Goal: Task Accomplishment & Management: Manage account settings

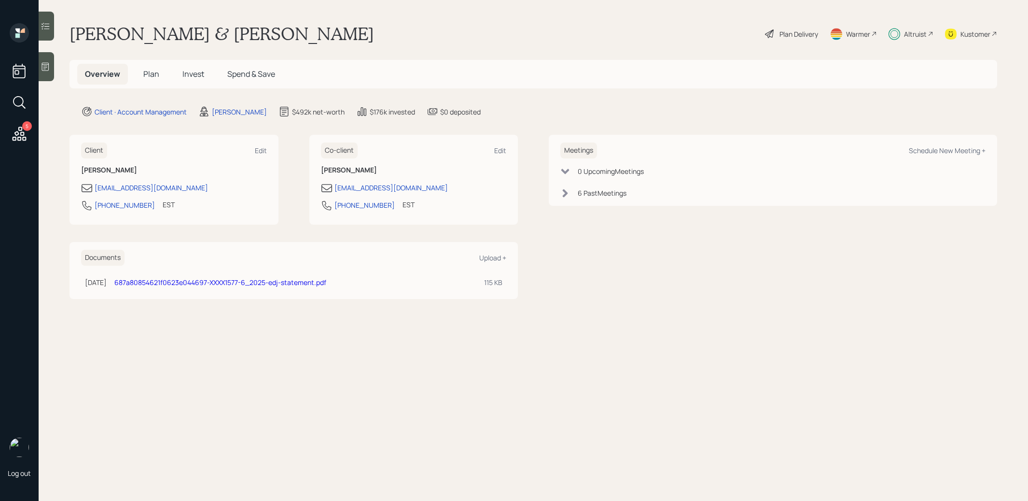
click at [192, 76] on span "Invest" at bounding box center [193, 74] width 22 height 11
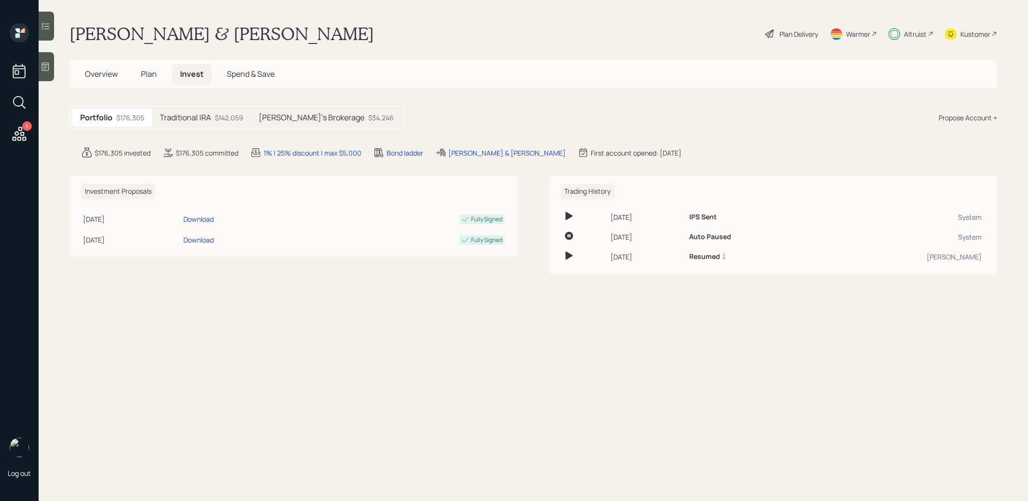
click at [197, 113] on h5 "Traditional IRA" at bounding box center [185, 117] width 51 height 9
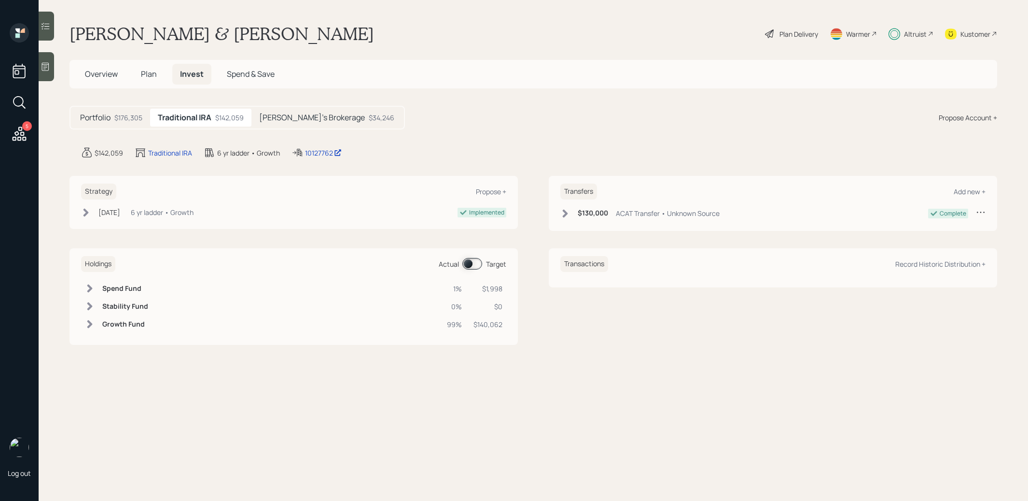
click at [298, 120] on h5 "[PERSON_NAME]'s Brokerage" at bounding box center [312, 117] width 106 height 9
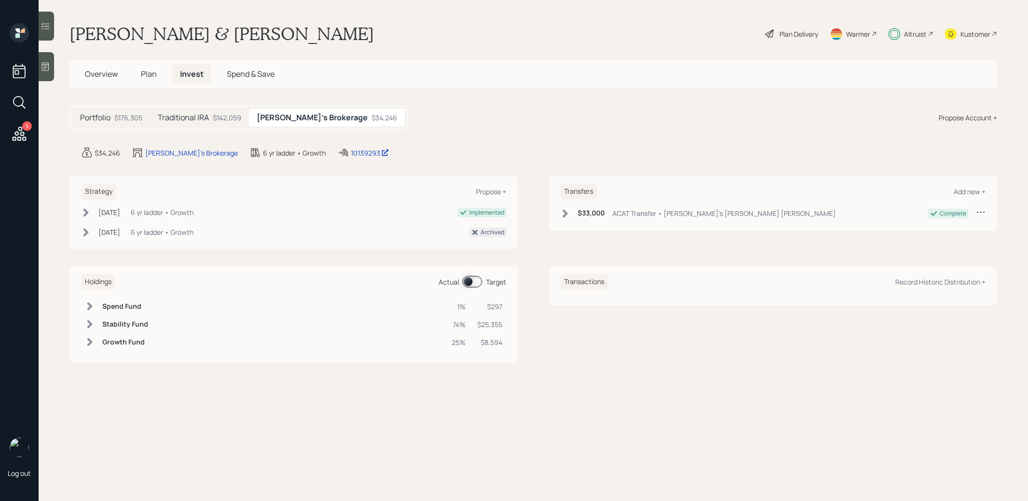
click at [467, 280] on span at bounding box center [472, 282] width 20 height 12
click at [150, 74] on span "Plan" at bounding box center [149, 74] width 16 height 11
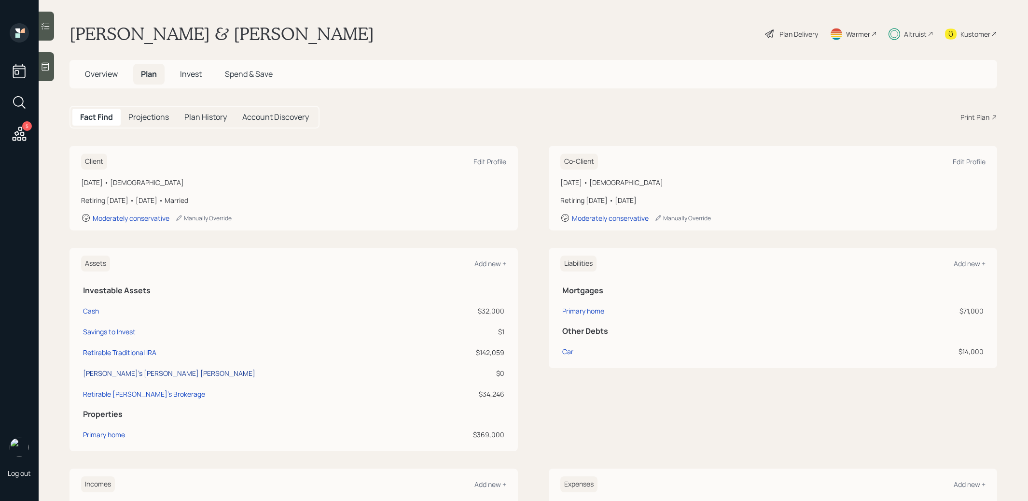
click at [118, 368] on div "Lisa's Ed Jones TOD" at bounding box center [169, 373] width 172 height 10
select select "taxable"
select select "balanced"
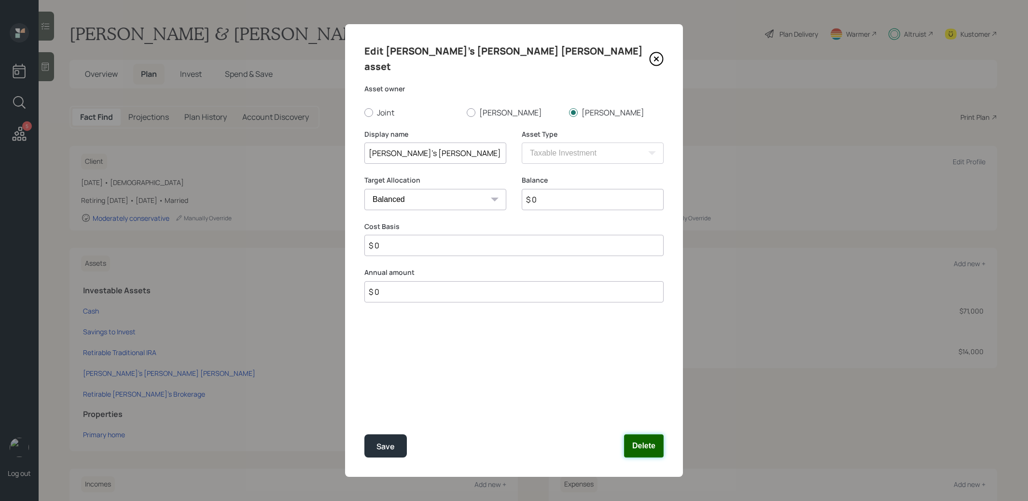
click at [646, 447] on button "Delete" at bounding box center [644, 445] width 40 height 23
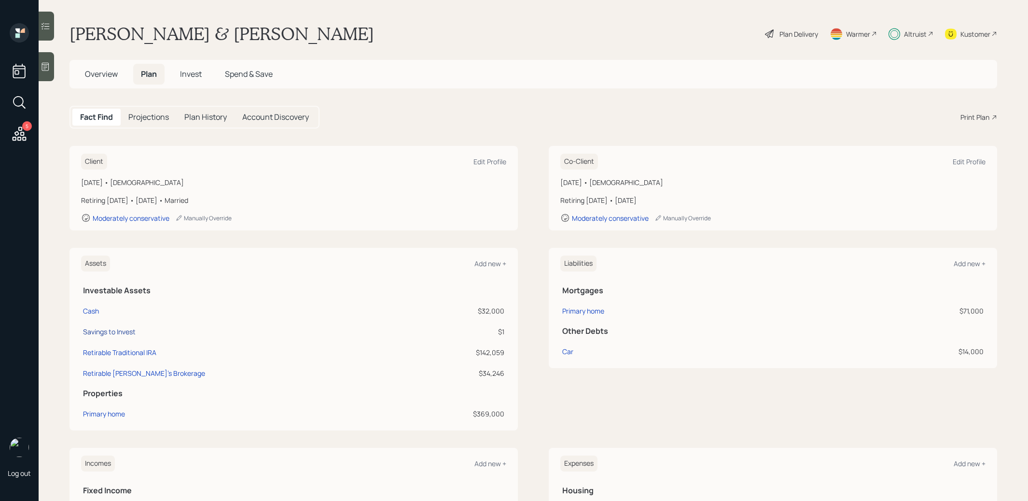
click at [95, 334] on div "Savings to Invest" at bounding box center [109, 331] width 53 height 10
select select "taxable"
select select "balanced"
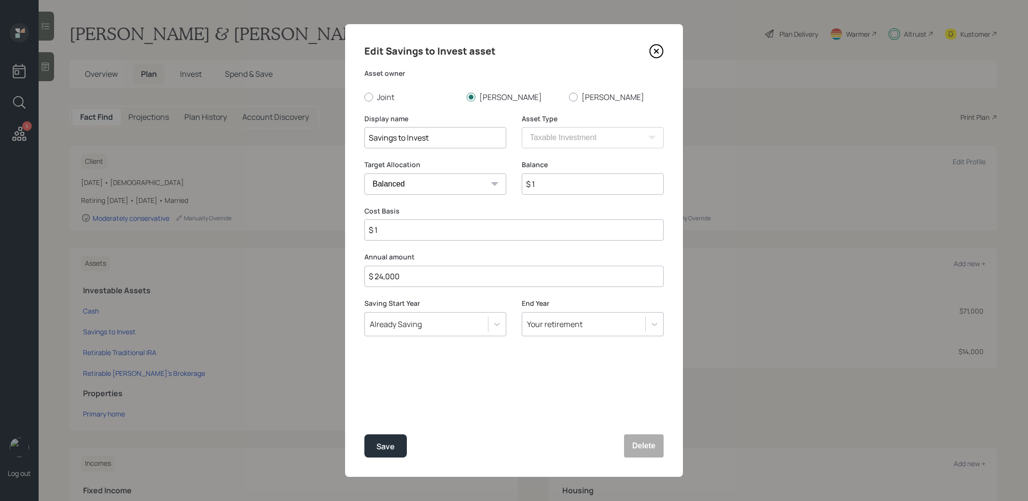
click at [659, 50] on icon at bounding box center [656, 51] width 14 height 14
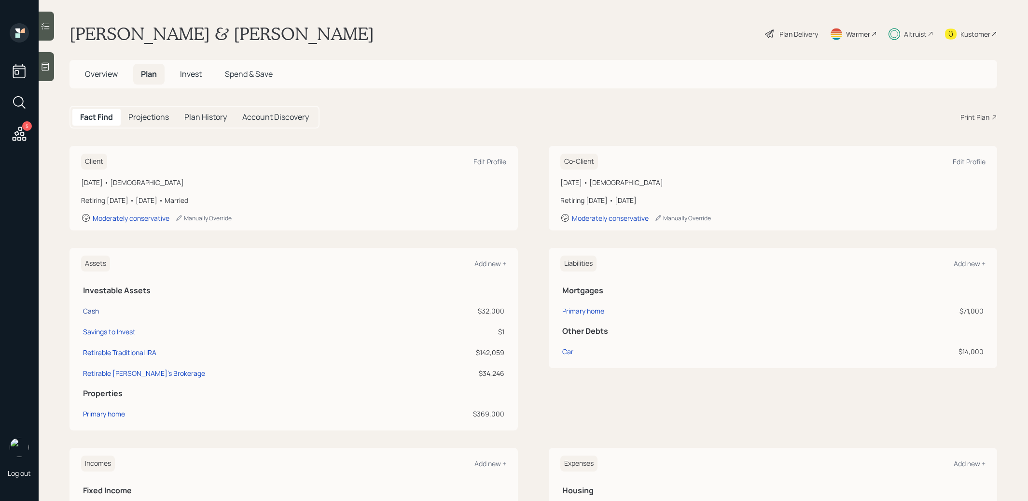
click at [91, 306] on div "Cash" at bounding box center [91, 311] width 16 height 10
select select "taxable"
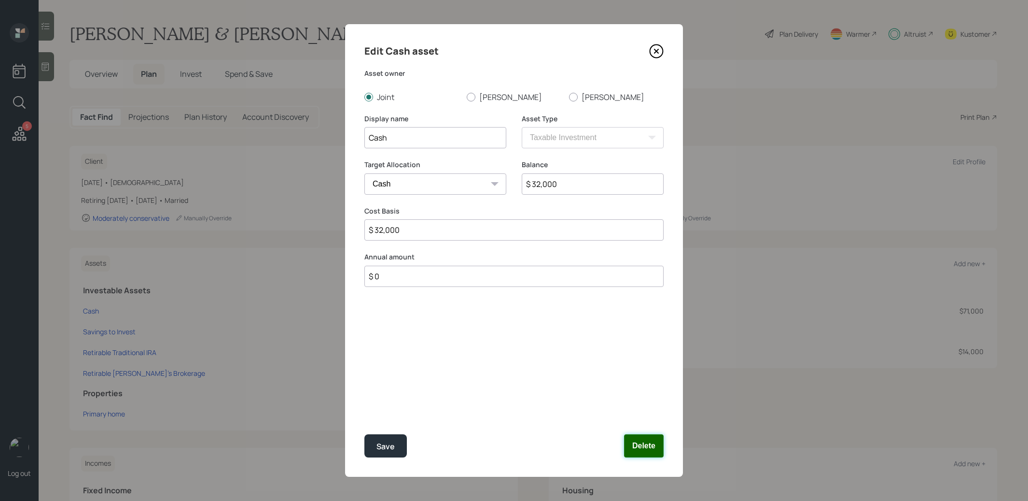
click at [640, 442] on button "Delete" at bounding box center [644, 445] width 40 height 23
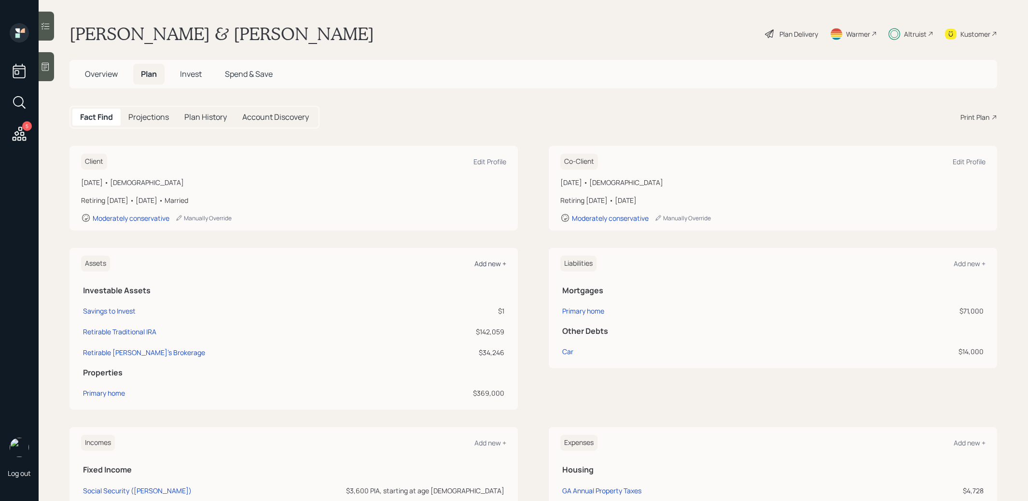
click at [489, 259] on div "Add new +" at bounding box center [490, 263] width 32 height 9
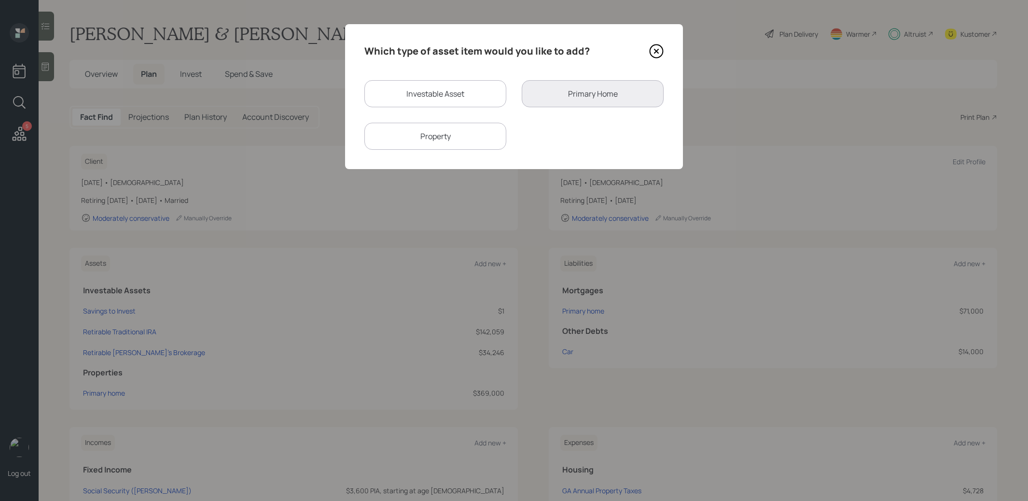
click at [399, 86] on div "Investable Asset" at bounding box center [435, 93] width 142 height 27
select select "taxable"
select select "balanced"
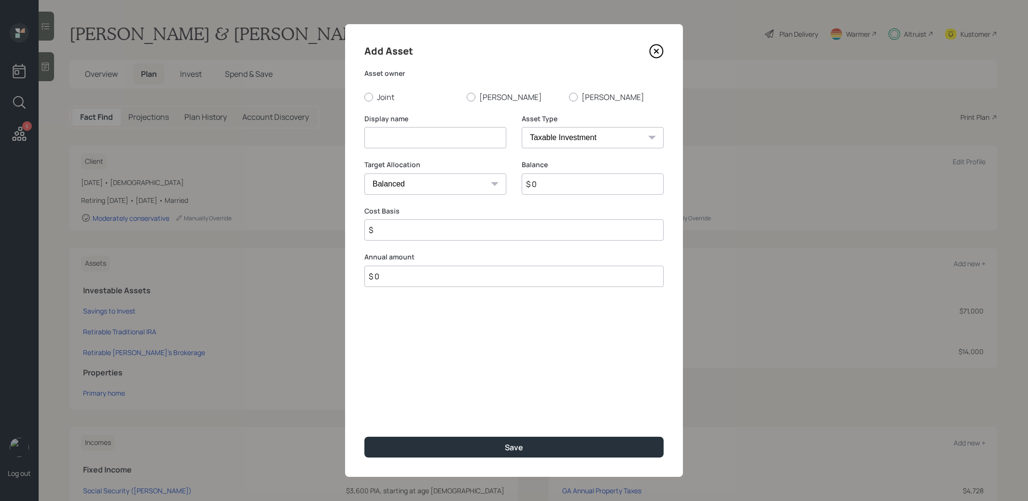
click at [389, 137] on input at bounding box center [435, 137] width 142 height 21
type input "Cash"
click at [371, 94] on div at bounding box center [368, 97] width 9 height 9
click at [364, 97] on input "Joint" at bounding box center [364, 97] width 0 height 0
radio input "true"
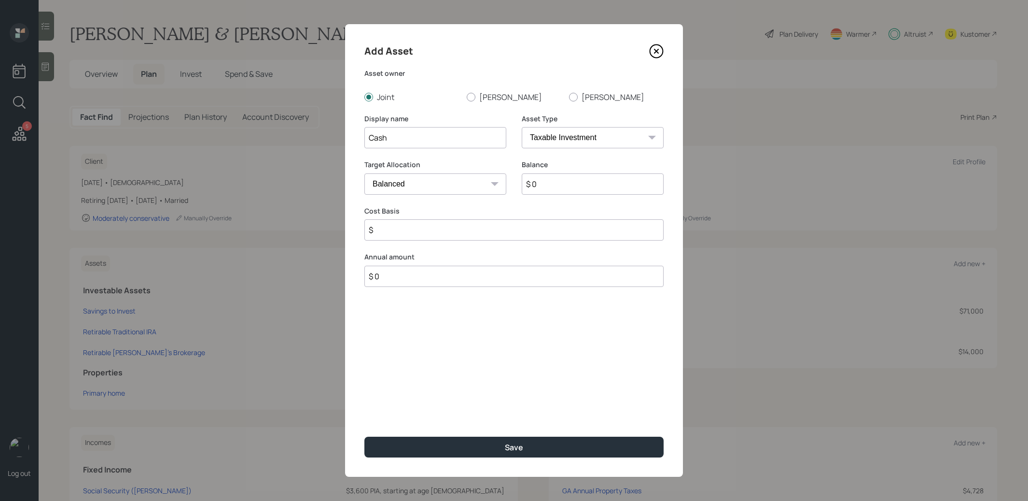
click at [612, 139] on select "SEP IRA IRA Roth IRA 401(k) Roth 401(k) 403(b) Roth 403(b) 457(b) Roth 457(b) H…" at bounding box center [593, 137] width 142 height 21
select select "emergency_fund"
click at [522, 127] on select "SEP IRA IRA Roth IRA 401(k) Roth 401(k) 403(b) Roth 403(b) 457(b) Roth 457(b) H…" at bounding box center [593, 137] width 142 height 21
click at [557, 182] on input "$ 0" at bounding box center [513, 183] width 299 height 21
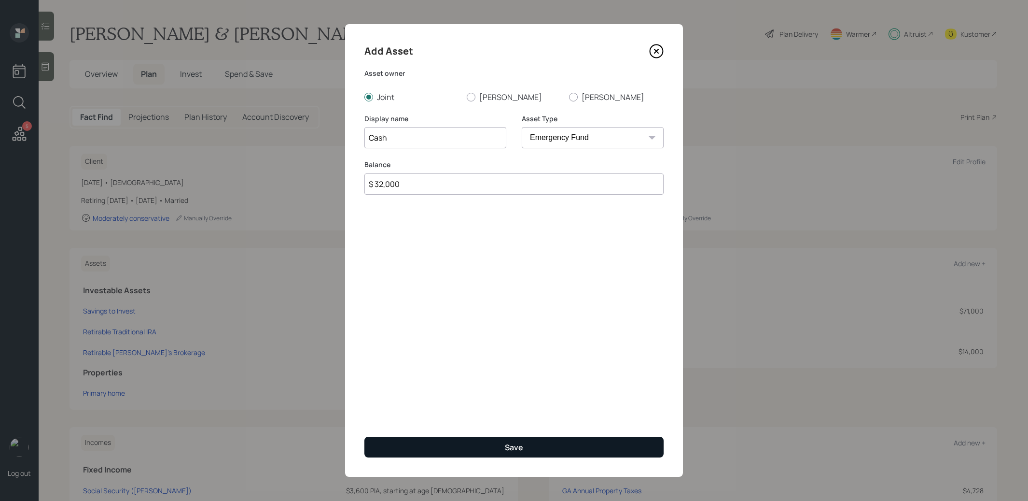
type input "$ 32,000"
click at [466, 449] on button "Save" at bounding box center [513, 446] width 299 height 21
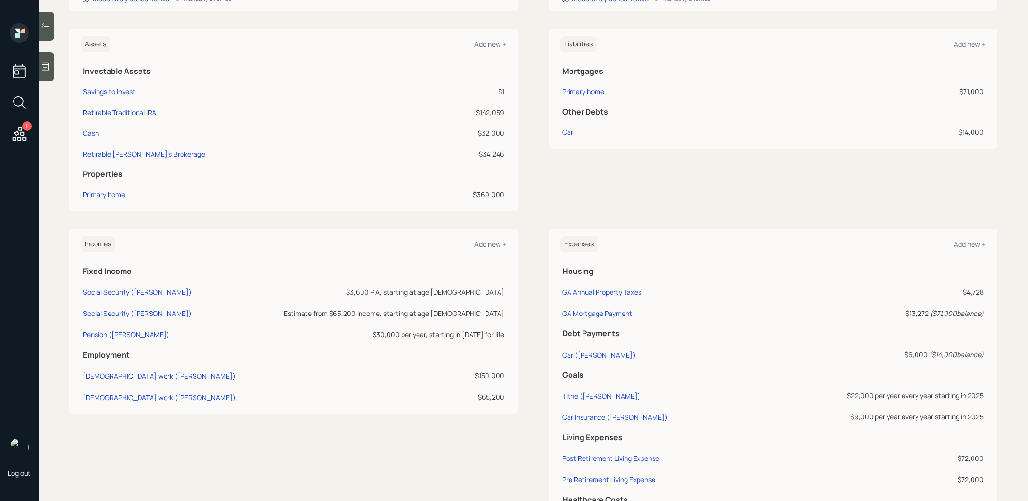
scroll to position [294, 0]
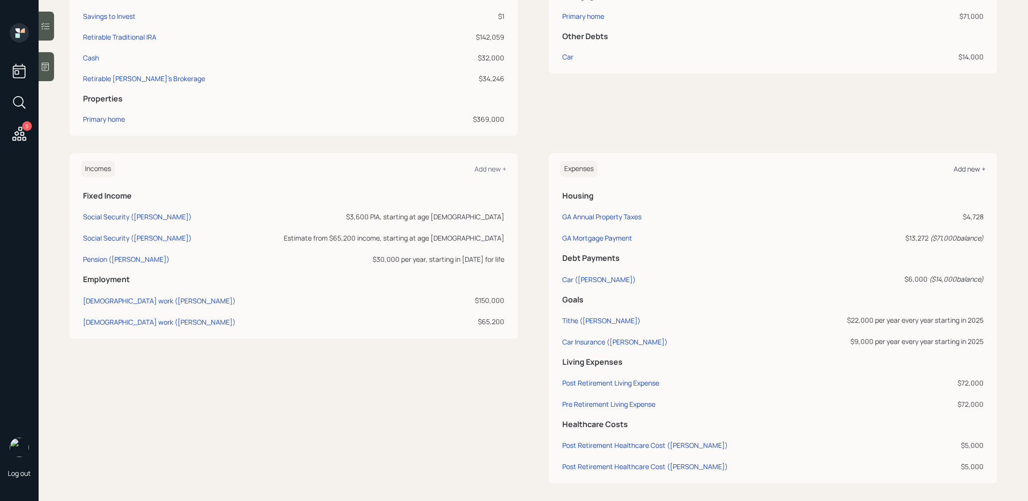
click at [978, 167] on div "Add new +" at bounding box center [970, 168] width 32 height 9
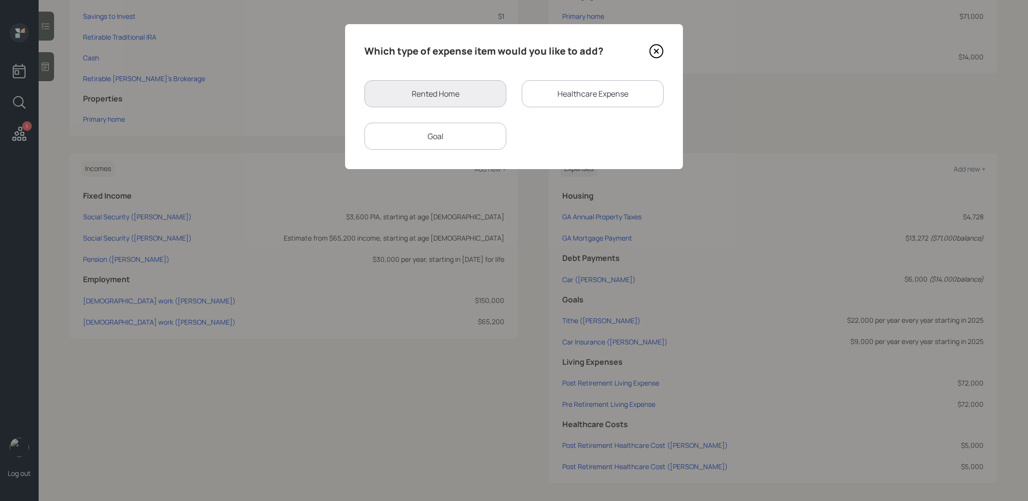
click at [446, 132] on div "Goal" at bounding box center [435, 136] width 142 height 27
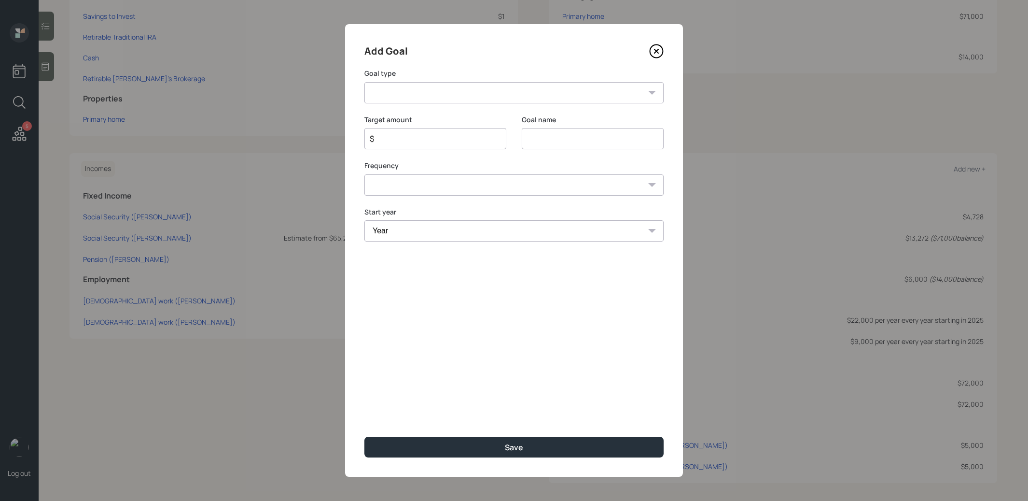
click at [546, 140] on input at bounding box center [593, 138] width 142 height 21
type input "2025 Withdrawal"
click at [456, 94] on select "Create an emergency fund Donate to charity Purchase a home Make a purchase Supp…" at bounding box center [513, 92] width 299 height 21
select select "other"
click at [364, 82] on select "Create an emergency fund Donate to charity Purchase a home Make a purchase Supp…" at bounding box center [513, 92] width 299 height 21
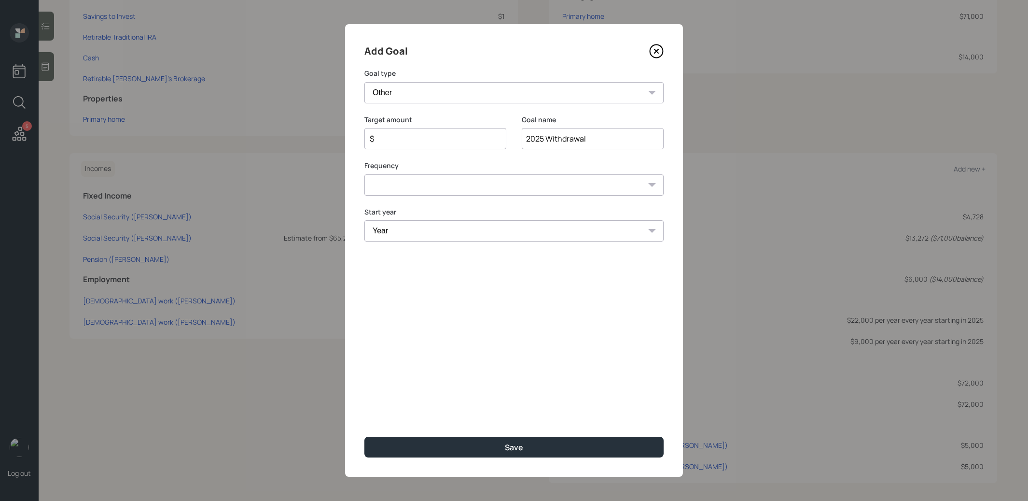
click at [404, 141] on input "$" at bounding box center [431, 139] width 125 height 12
type input "$ 5,000"
click at [383, 185] on select "One time Every 1 year Every 2 years Every 3 years Every 4 years Every 5 years E…" at bounding box center [513, 184] width 299 height 21
select select "0"
click at [364, 174] on select "One time Every 1 year Every 2 years Every 3 years Every 4 years Every 5 years E…" at bounding box center [513, 184] width 299 height 21
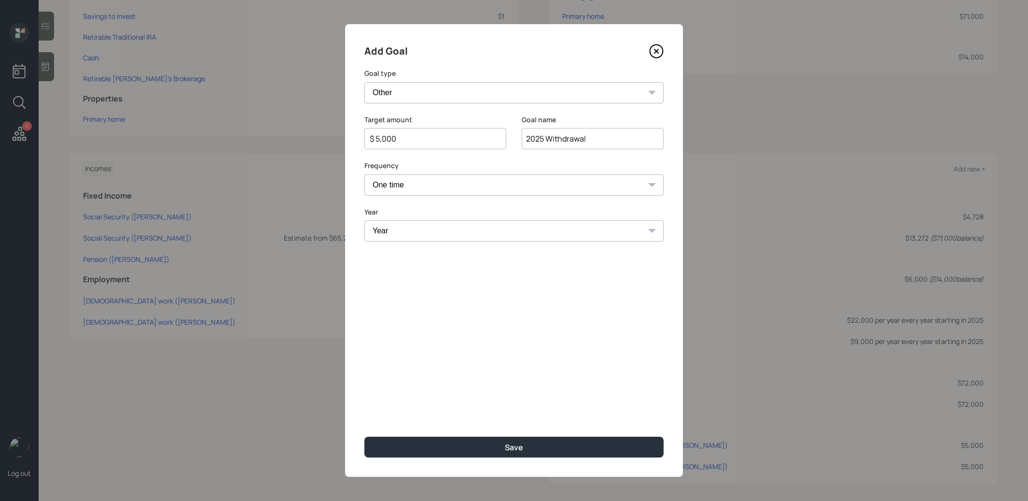
click at [388, 233] on select "Year 2025 2026 2027 2028 2029 2030 2031 2032 2033 2034 2035 2036 2037 2038 2039…" at bounding box center [513, 230] width 299 height 21
select select "2025"
click at [364, 220] on select "Year 2025 2026 2027 2028 2029 2030 2031 2032 2033 2034 2035 2036 2037 2038 2039…" at bounding box center [513, 230] width 299 height 21
click at [536, 447] on button "Save" at bounding box center [513, 446] width 299 height 21
type input "$"
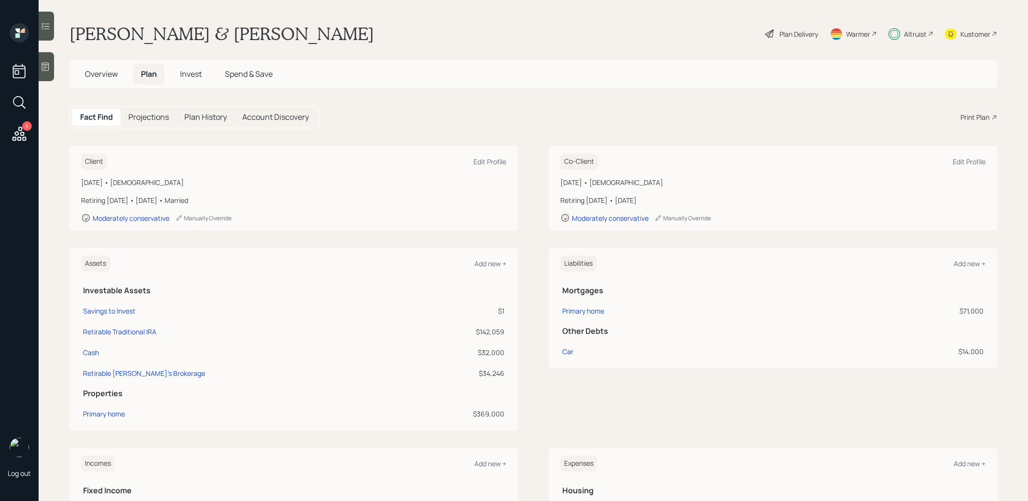
click at [791, 36] on div "Plan Delivery" at bounding box center [799, 34] width 39 height 10
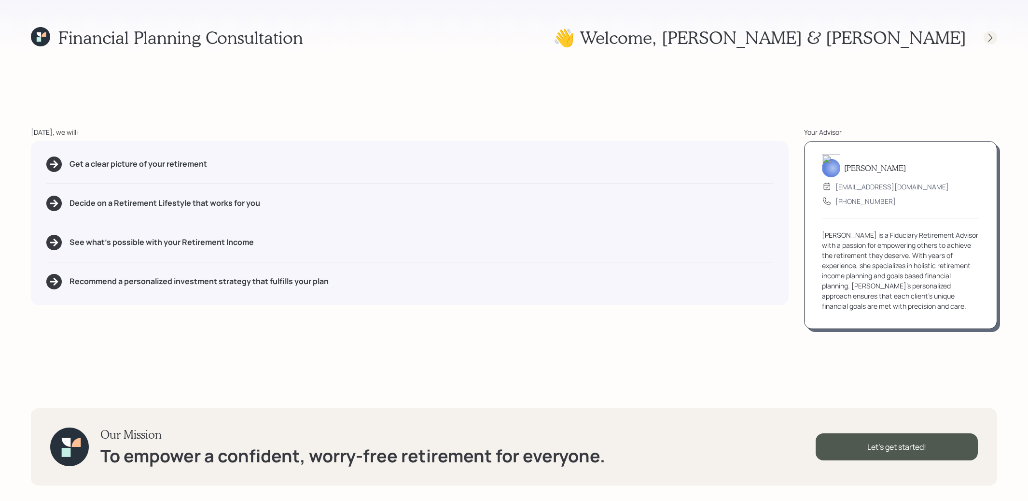
click at [990, 37] on icon at bounding box center [991, 38] width 10 height 10
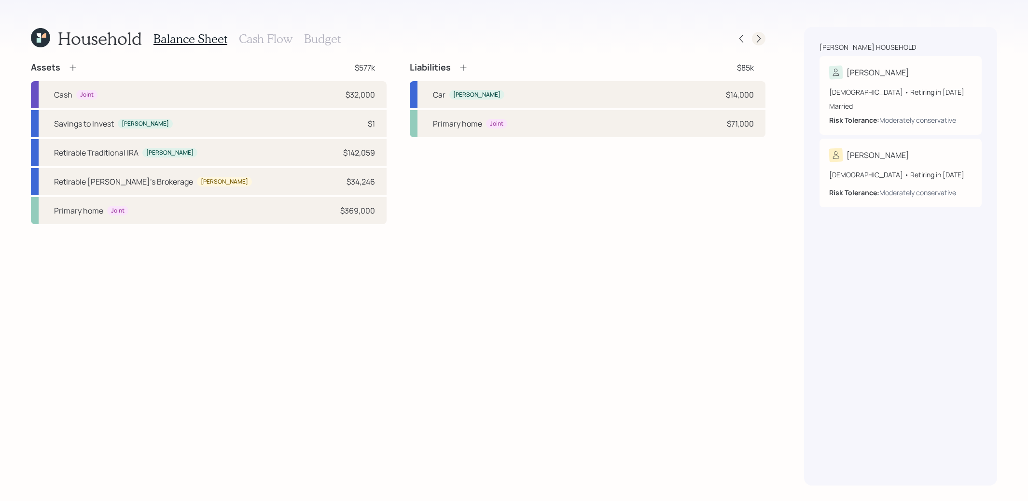
click at [761, 40] on icon at bounding box center [759, 39] width 10 height 10
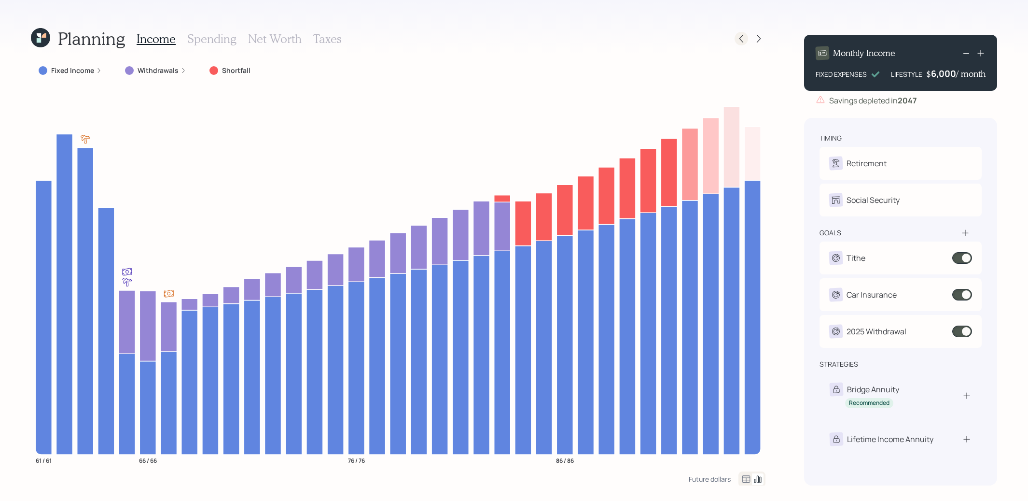
click at [739, 44] on div at bounding box center [742, 39] width 14 height 14
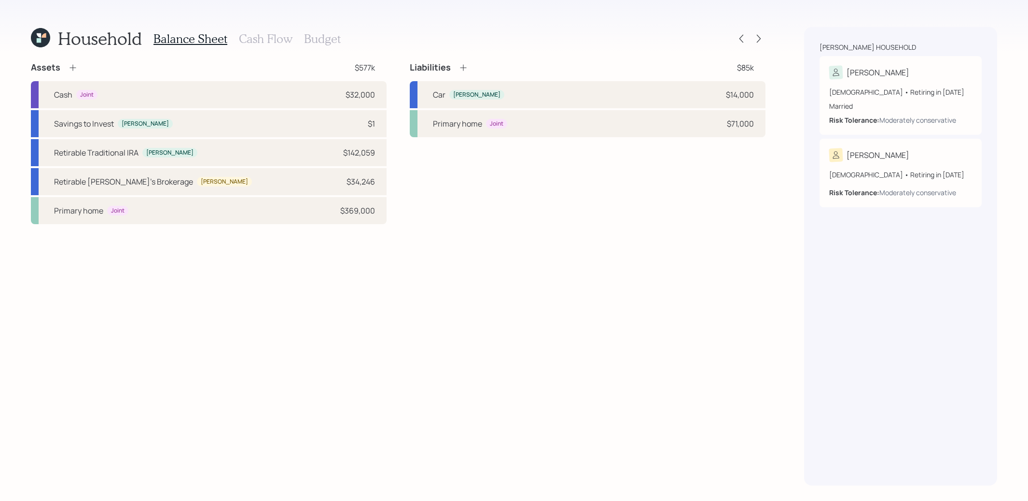
click at [269, 39] on h3 "Cash Flow" at bounding box center [266, 39] width 54 height 14
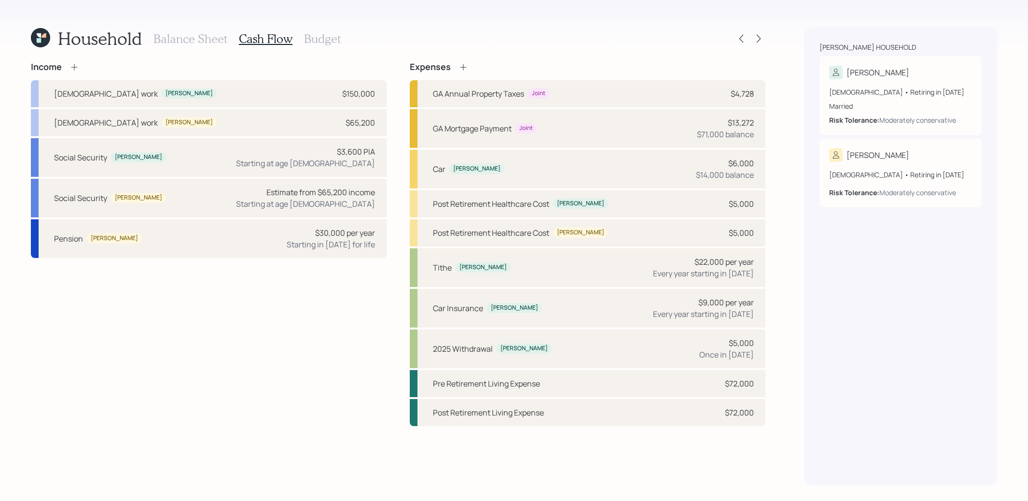
click at [320, 36] on h3 "Budget" at bounding box center [322, 39] width 37 height 14
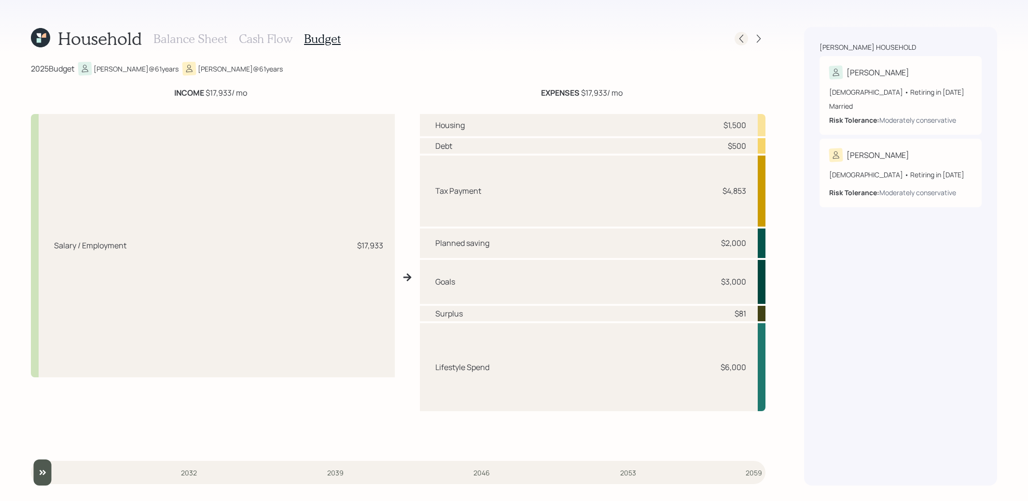
click at [742, 34] on icon at bounding box center [742, 39] width 10 height 10
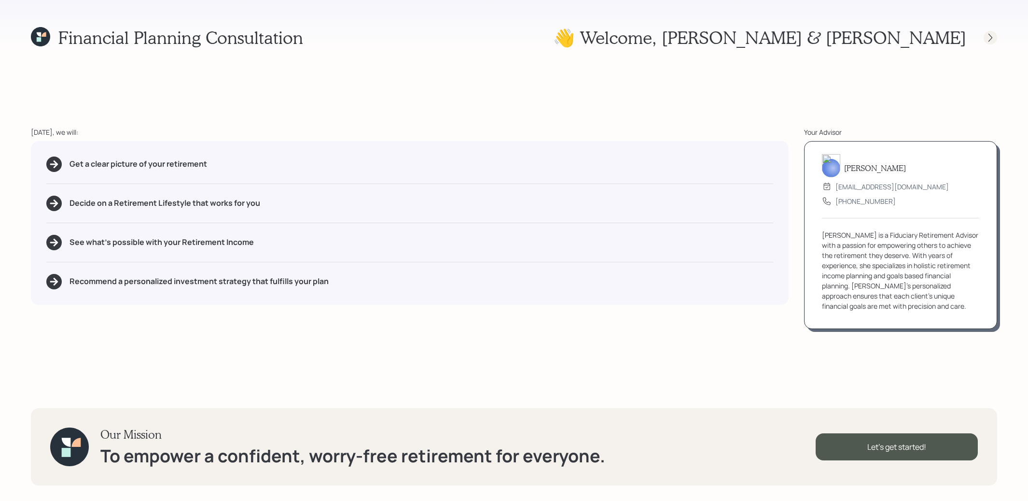
click at [990, 38] on icon at bounding box center [991, 38] width 10 height 10
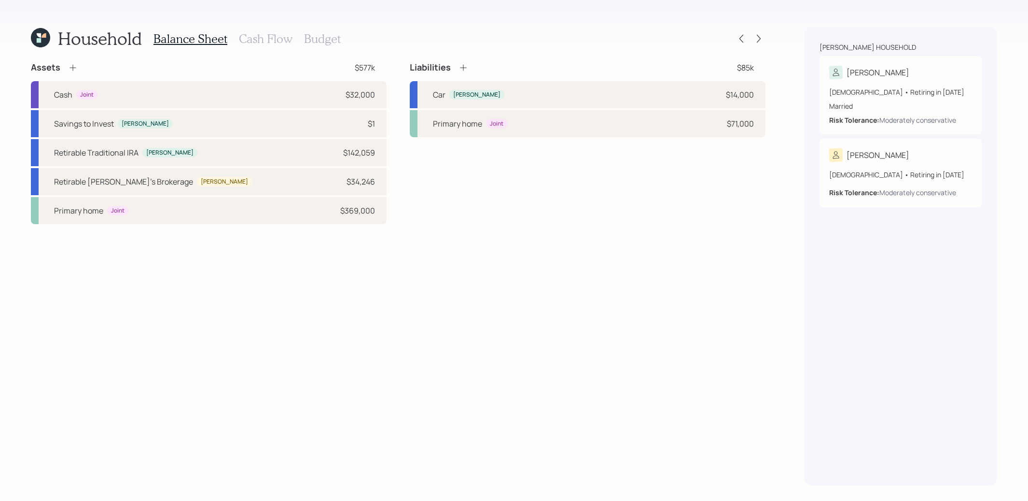
click at [251, 39] on h3 "Cash Flow" at bounding box center [266, 39] width 54 height 14
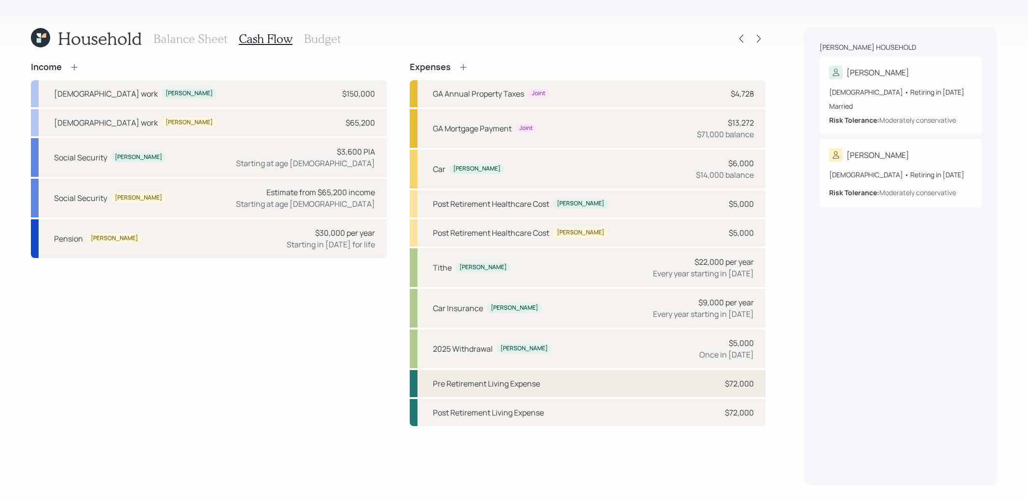
click at [461, 378] on div "Pre Retirement Living Expense" at bounding box center [486, 383] width 107 height 12
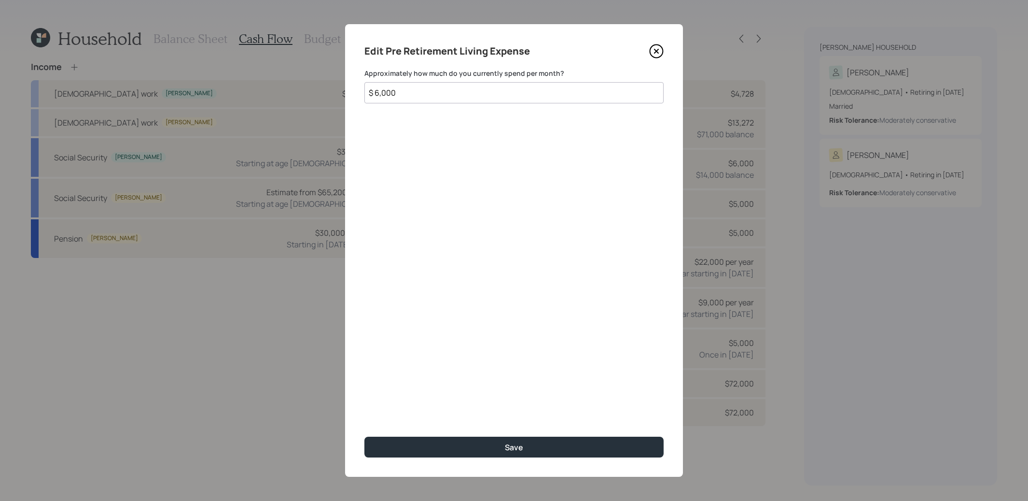
click at [659, 45] on icon at bounding box center [656, 51] width 13 height 13
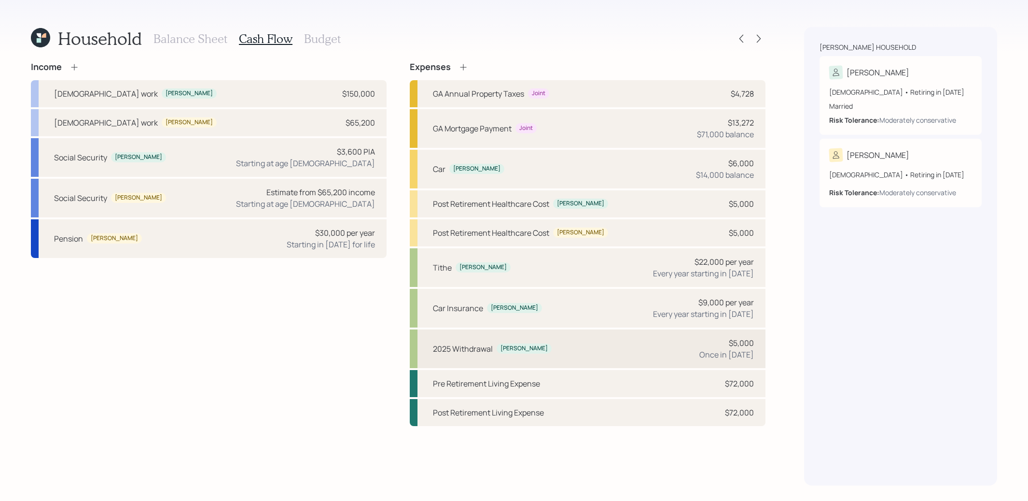
click at [463, 343] on div "2025 Withdrawal" at bounding box center [463, 349] width 60 height 12
select select "0"
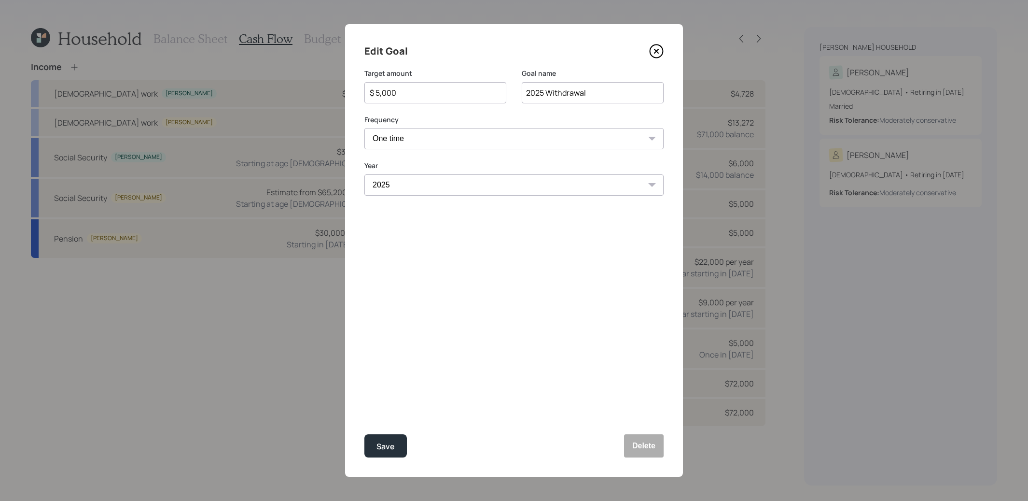
click at [426, 90] on input "$ 5,000" at bounding box center [431, 93] width 125 height 12
click at [395, 441] on button "Save" at bounding box center [385, 445] width 42 height 23
type input "$ 5,000"
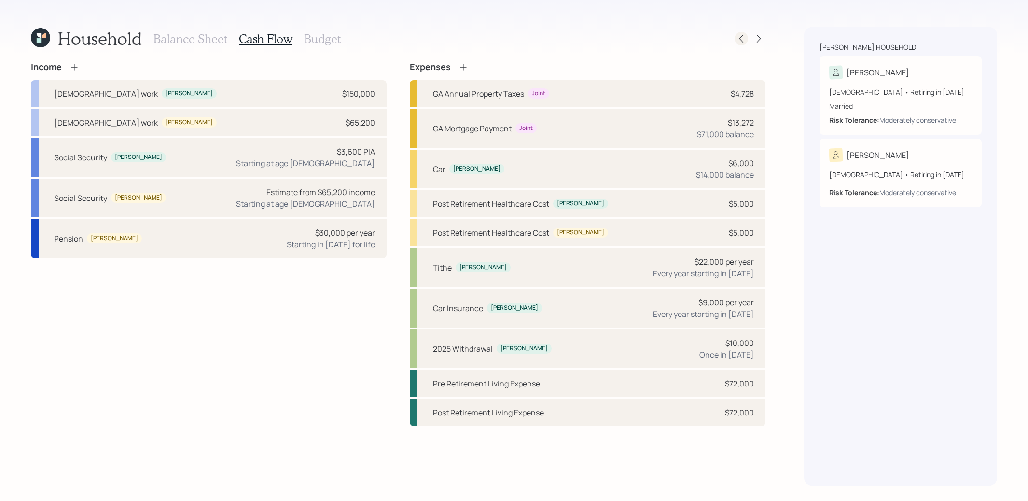
click at [742, 41] on icon at bounding box center [741, 39] width 4 height 8
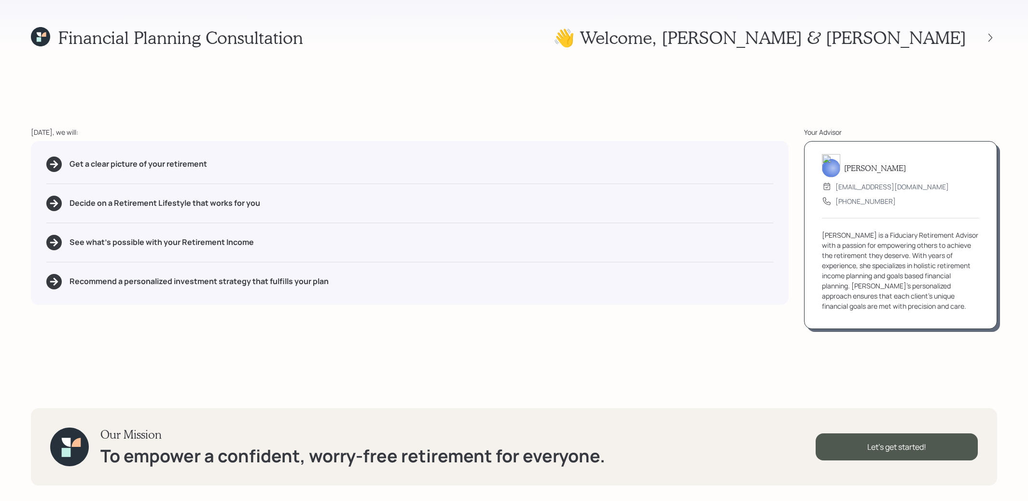
click at [38, 42] on icon at bounding box center [40, 36] width 19 height 19
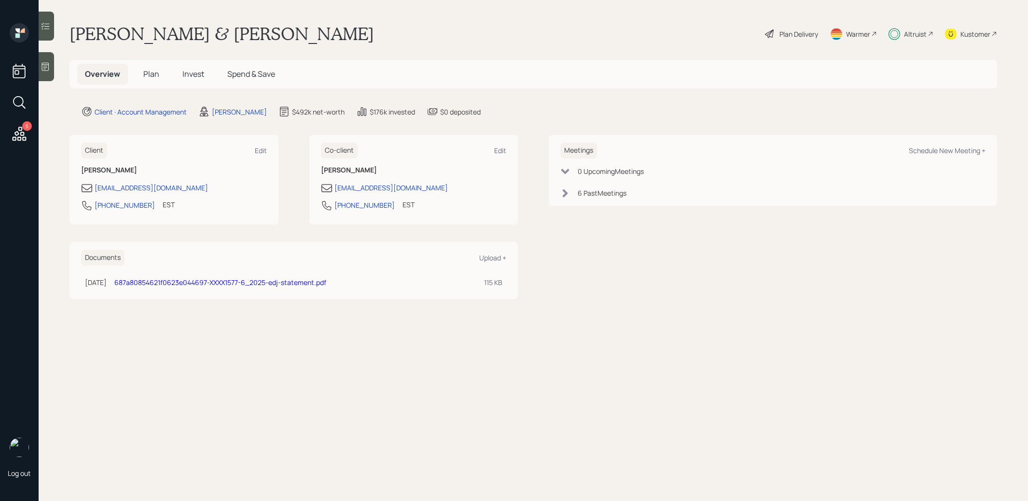
click at [197, 74] on span "Invest" at bounding box center [193, 74] width 22 height 11
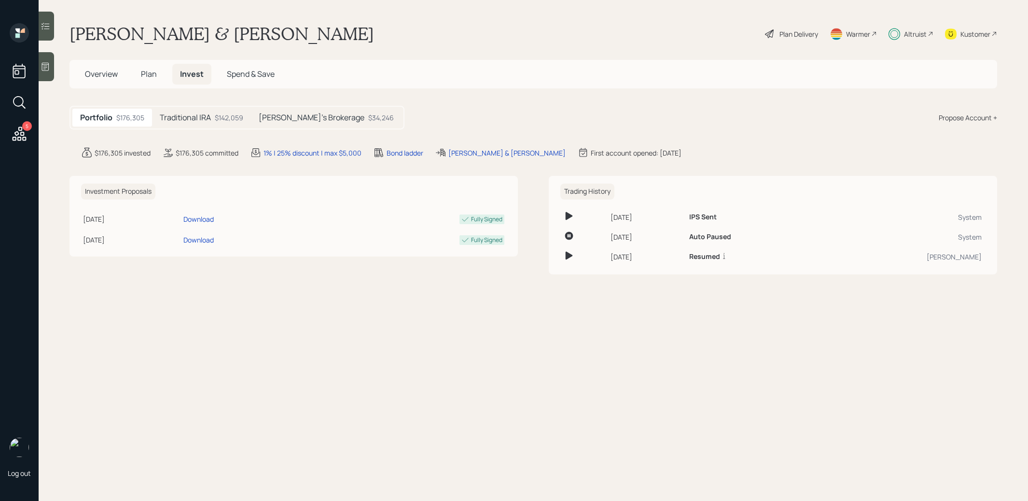
click at [284, 120] on h5 "Lisa's Brokerage" at bounding box center [312, 117] width 106 height 9
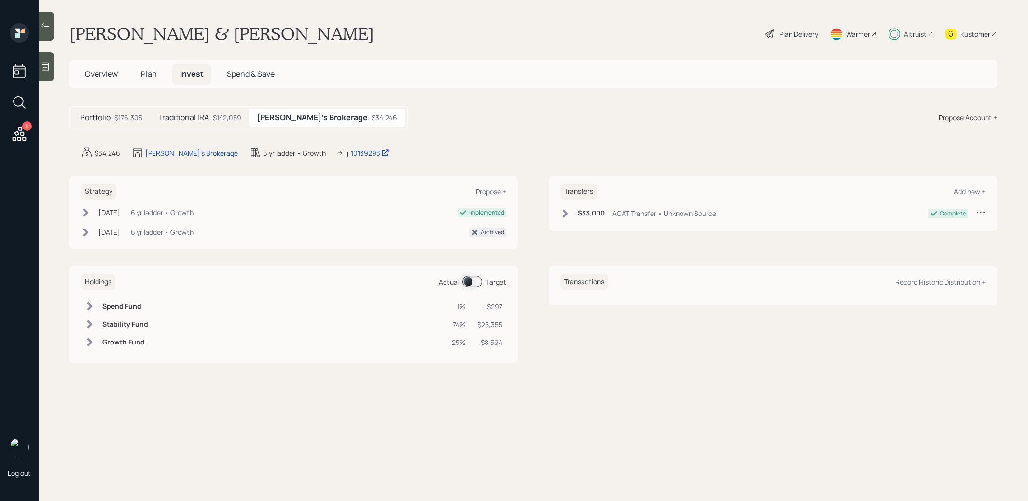
click at [470, 281] on span at bounding box center [472, 282] width 20 height 12
click at [470, 277] on span at bounding box center [472, 282] width 20 height 12
click at [149, 74] on span "Plan" at bounding box center [149, 74] width 16 height 11
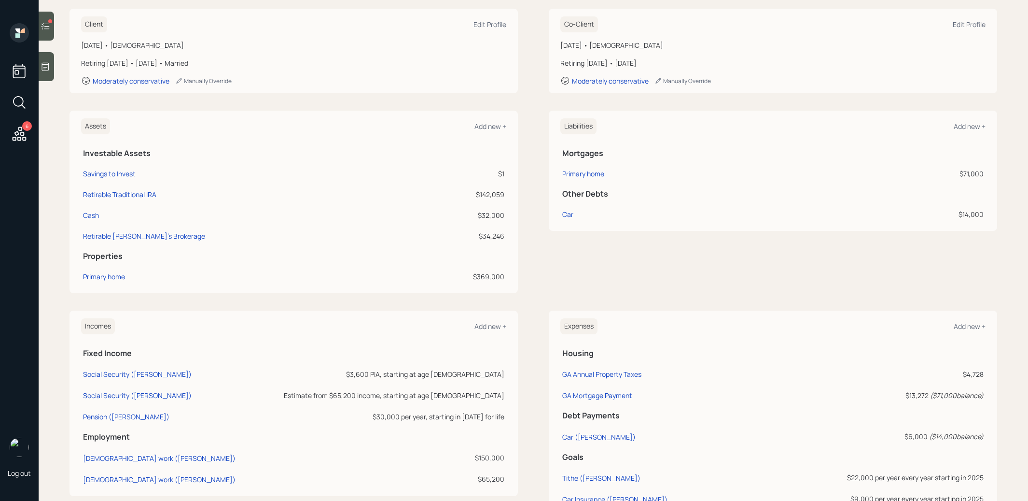
scroll to position [315, 0]
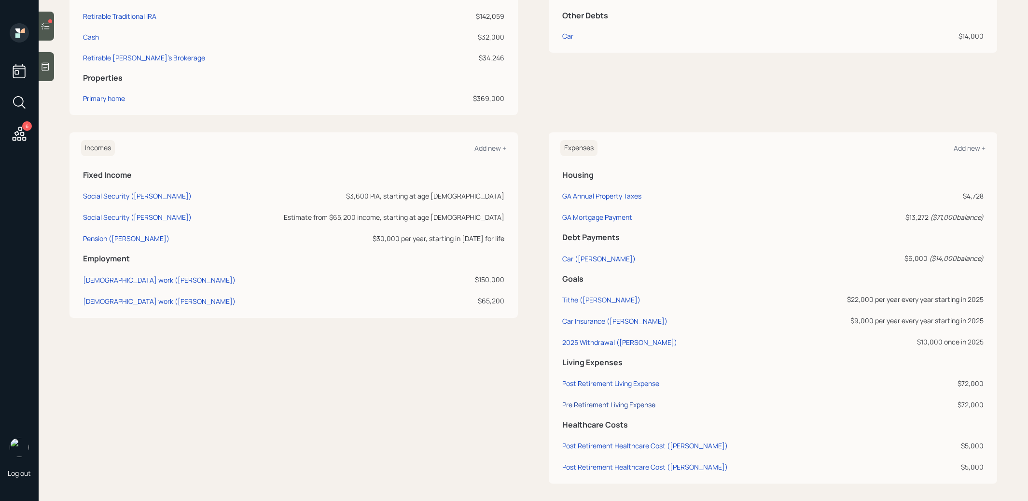
click at [590, 400] on div "Pre Retirement Living Expense" at bounding box center [608, 404] width 93 height 9
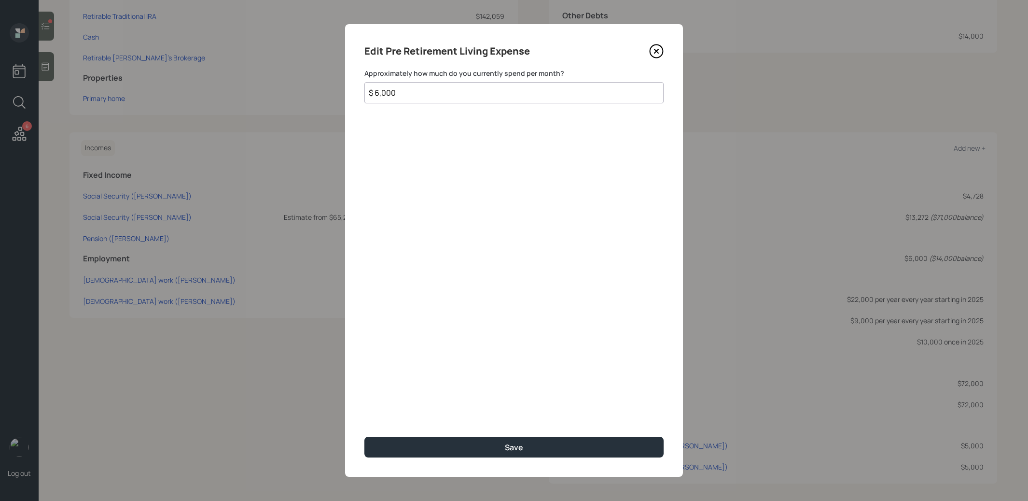
click at [421, 93] on input "$ 6,000" at bounding box center [513, 92] width 299 height 21
type input "$ 6,500"
click at [420, 442] on button "Save" at bounding box center [513, 446] width 299 height 21
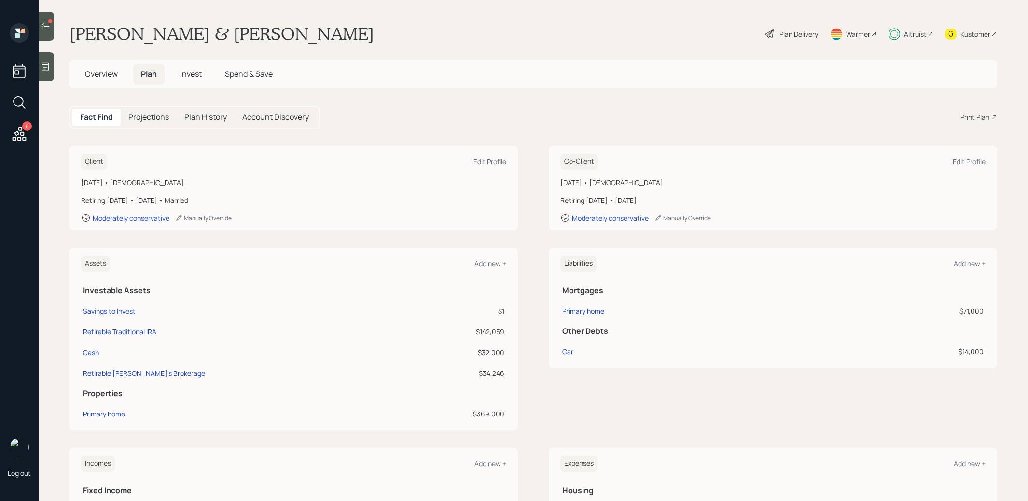
click at [100, 71] on span "Overview" at bounding box center [101, 74] width 33 height 11
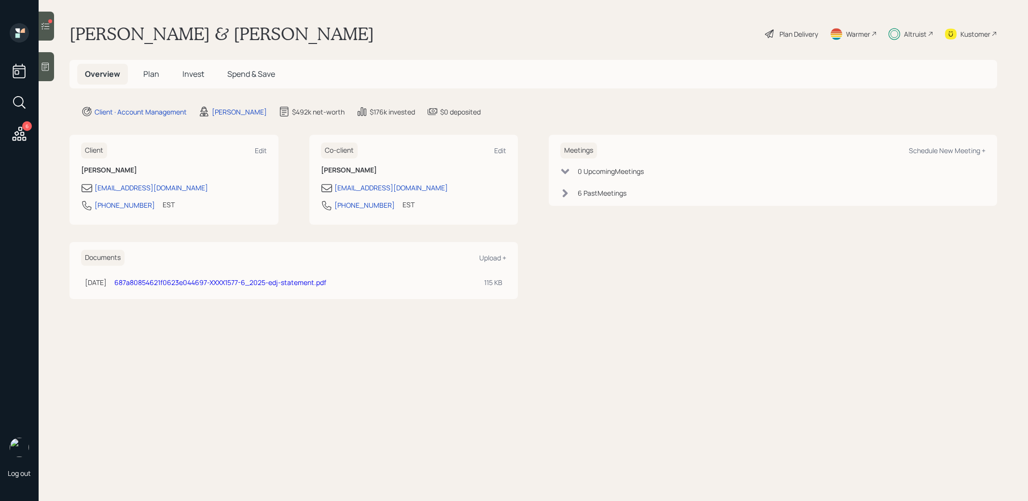
click at [195, 72] on span "Invest" at bounding box center [193, 74] width 22 height 11
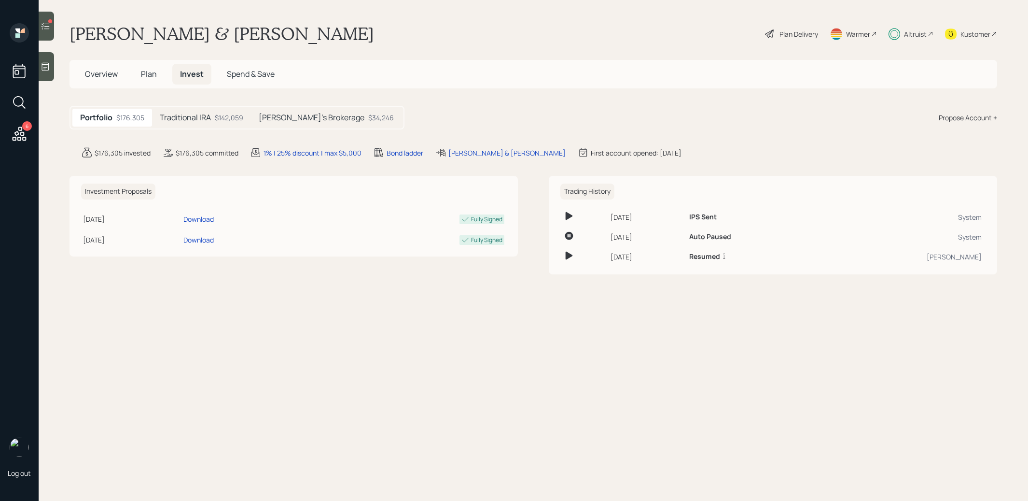
click at [299, 119] on h5 "[PERSON_NAME]'s Brokerage" at bounding box center [312, 117] width 106 height 9
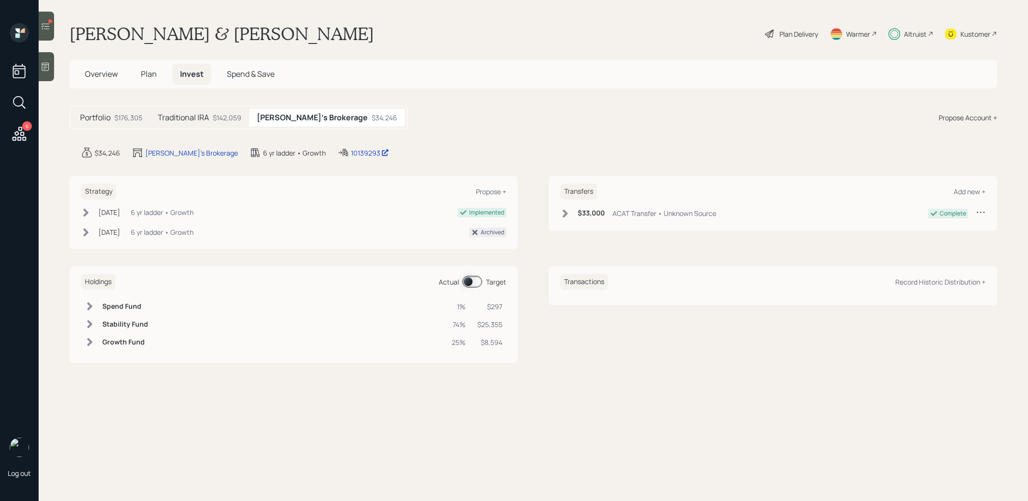
click at [472, 281] on span at bounding box center [472, 282] width 20 height 12
click at [474, 281] on span at bounding box center [472, 282] width 20 height 12
click at [146, 74] on span "Plan" at bounding box center [149, 74] width 16 height 11
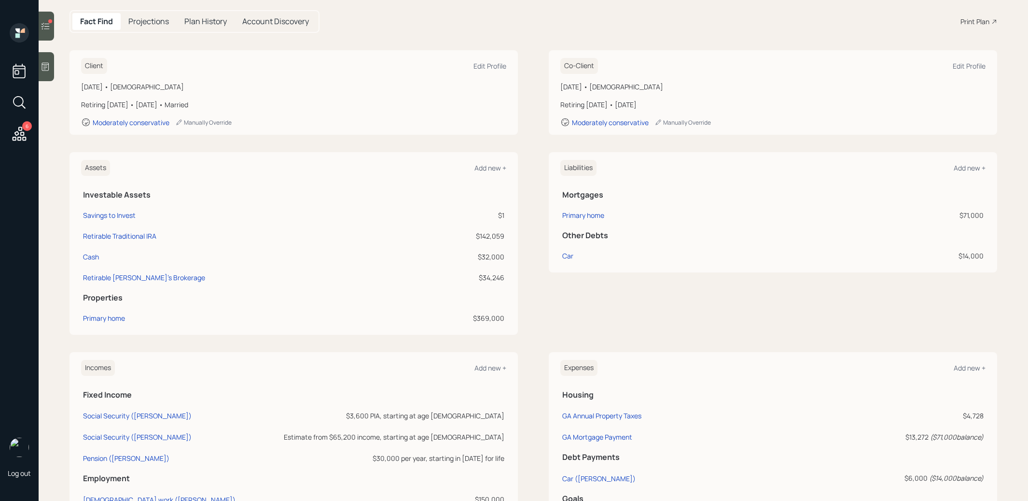
scroll to position [315, 0]
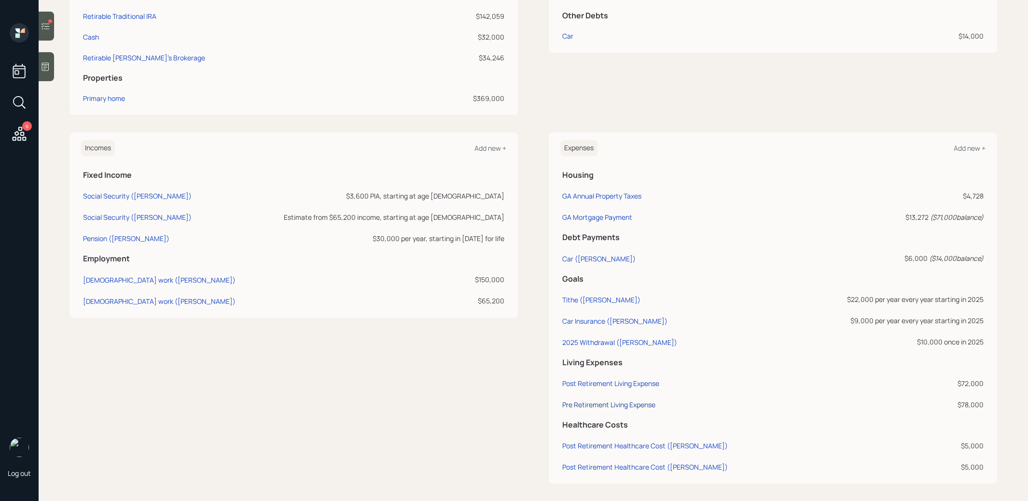
click at [588, 400] on div "Pre Retirement Living Expense" at bounding box center [608, 404] width 93 height 9
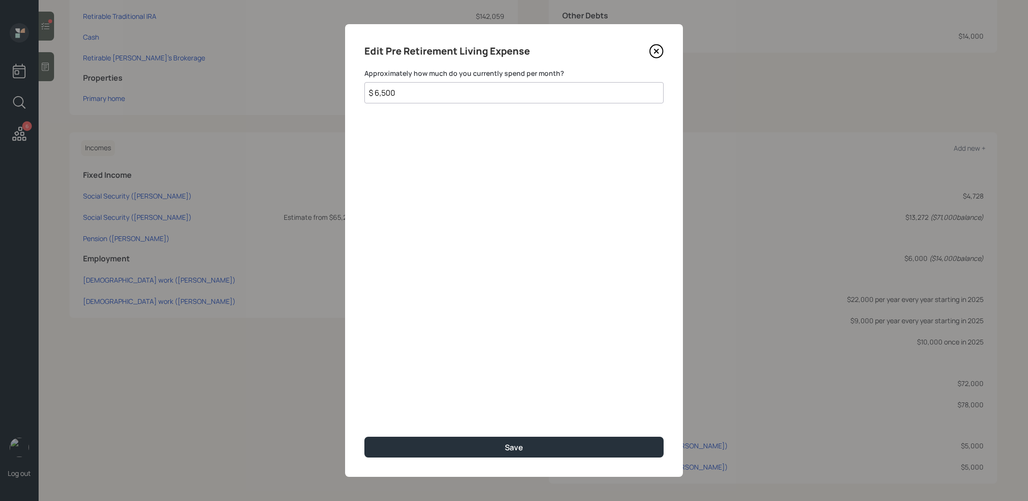
click at [415, 92] on input "$ 6,500" at bounding box center [513, 92] width 299 height 21
type input "$ 6,000"
click at [387, 447] on button "Save" at bounding box center [513, 446] width 299 height 21
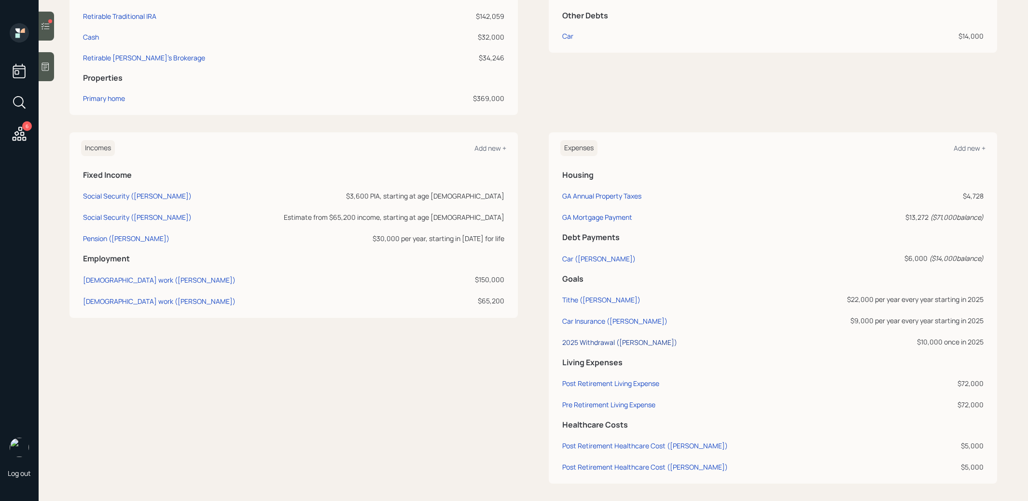
click at [584, 341] on div "2025 Withdrawal ([PERSON_NAME])" at bounding box center [619, 341] width 115 height 9
select select "0"
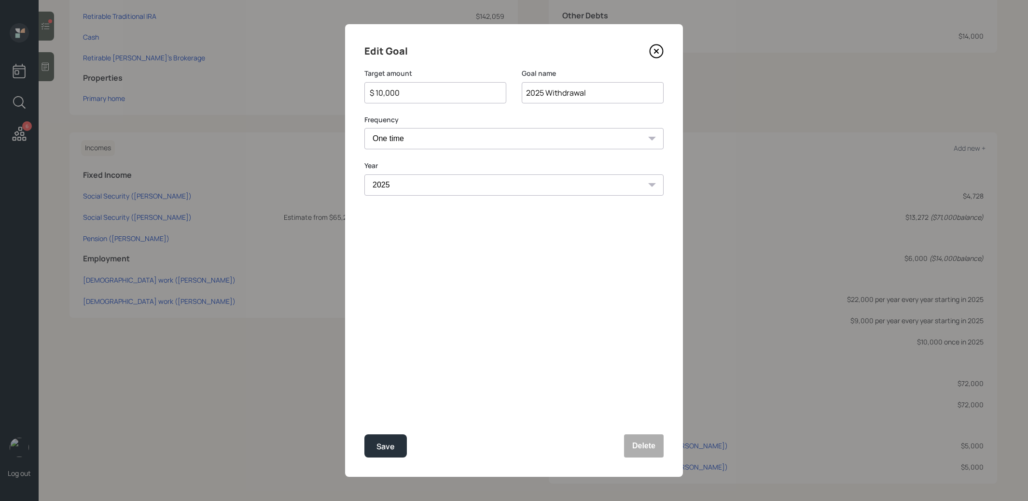
click at [416, 96] on input "$ 10,000" at bounding box center [431, 93] width 125 height 12
click at [387, 446] on div "Save" at bounding box center [385, 446] width 18 height 13
type input "$ 10,000"
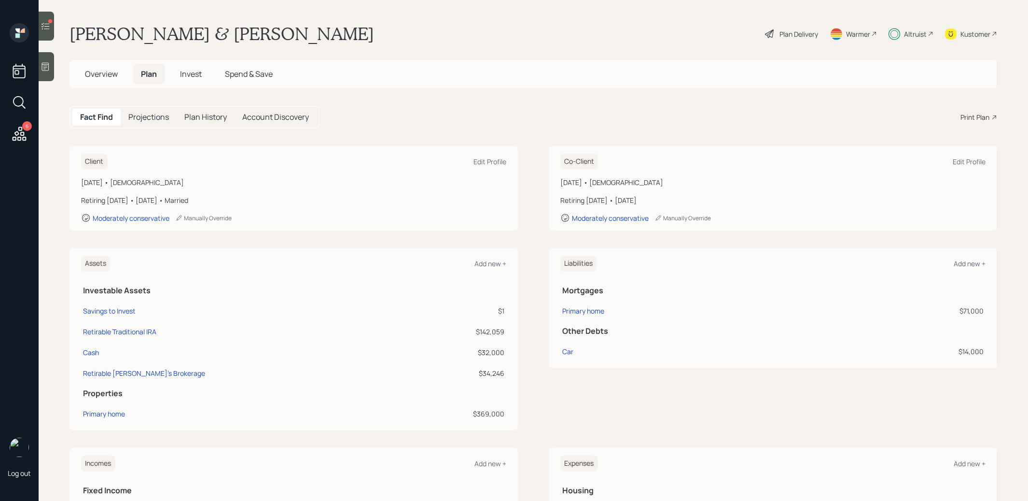
click at [192, 70] on span "Invest" at bounding box center [191, 74] width 22 height 11
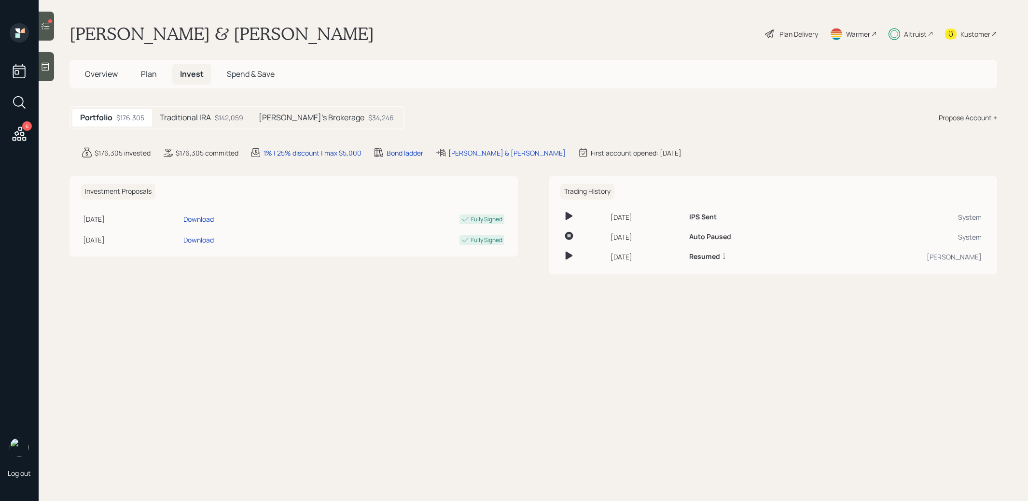
click at [291, 114] on h5 "[PERSON_NAME]'s Brokerage" at bounding box center [312, 117] width 106 height 9
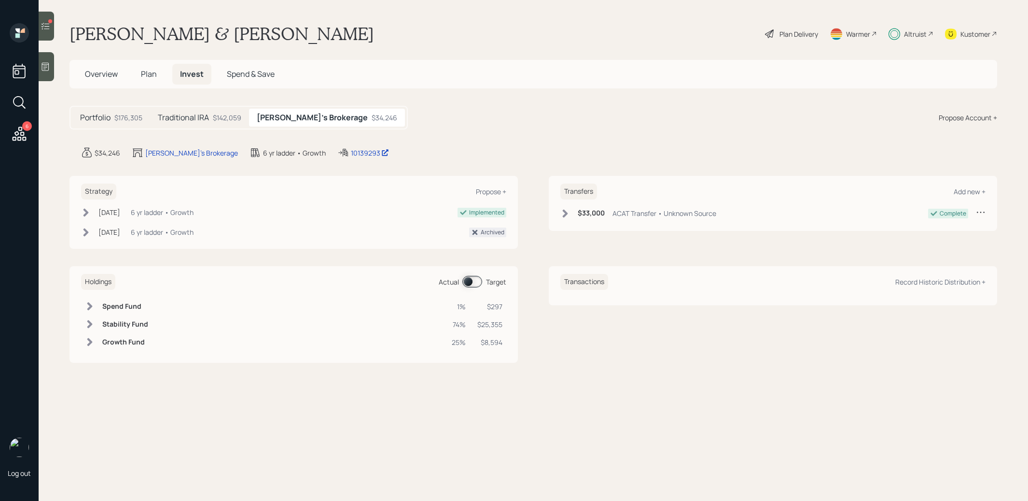
click at [466, 280] on span at bounding box center [472, 282] width 20 height 12
click at [473, 280] on span at bounding box center [472, 282] width 20 height 12
click at [147, 73] on span "Plan" at bounding box center [149, 74] width 16 height 11
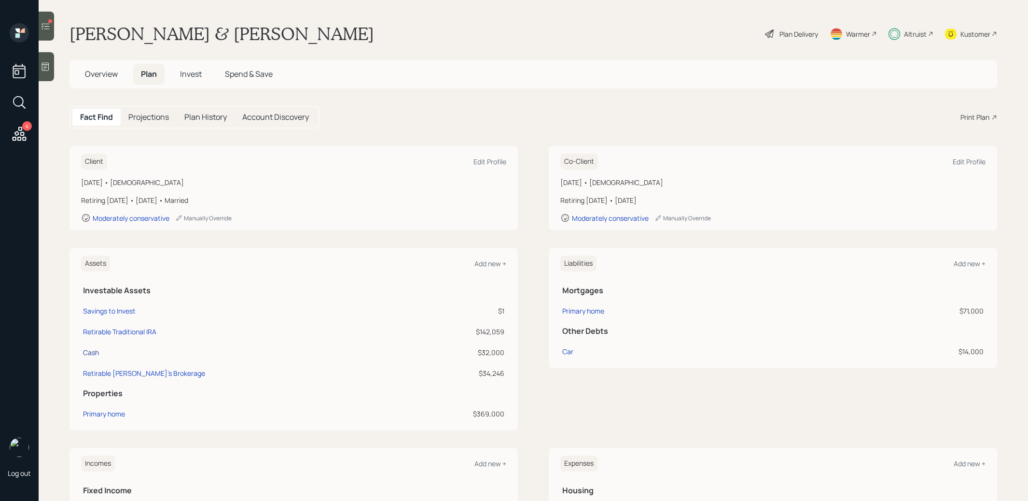
click at [94, 348] on div "Cash" at bounding box center [91, 352] width 16 height 10
select select "emergency_fund"
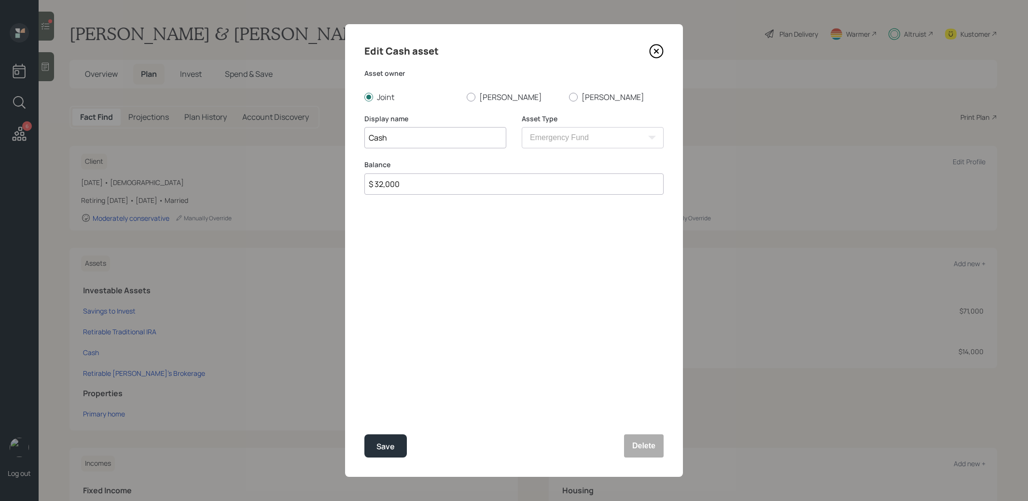
click at [660, 49] on icon at bounding box center [656, 51] width 14 height 14
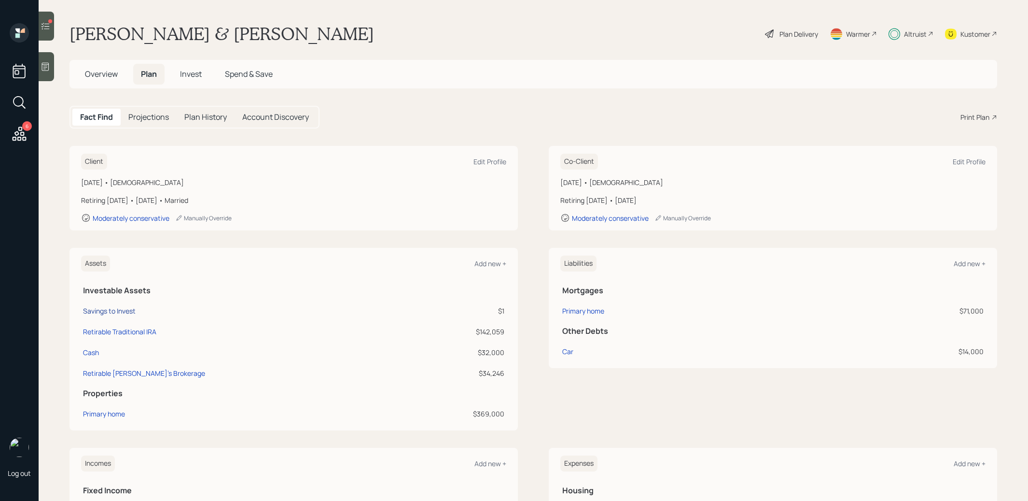
click at [120, 307] on div "Savings to Invest" at bounding box center [109, 311] width 53 height 10
select select "taxable"
select select "balanced"
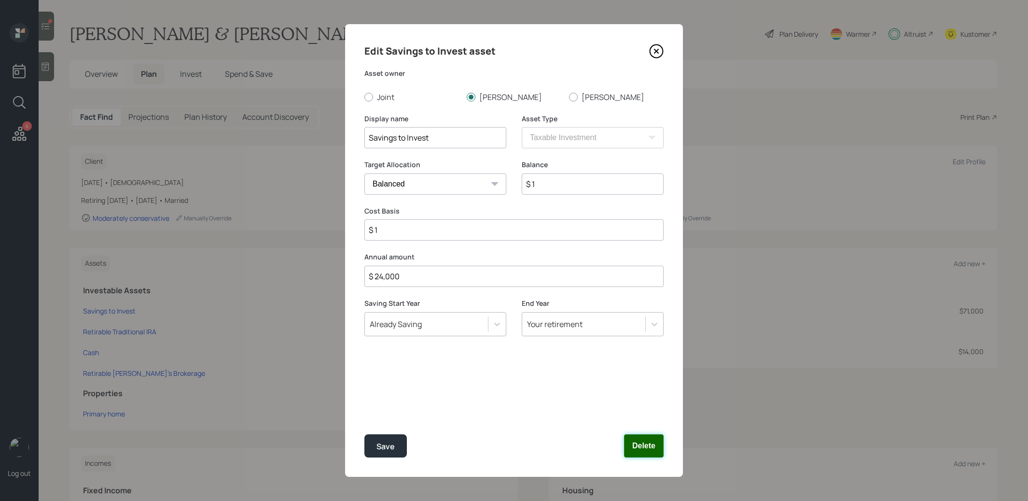
click at [640, 453] on button "Delete" at bounding box center [644, 445] width 40 height 23
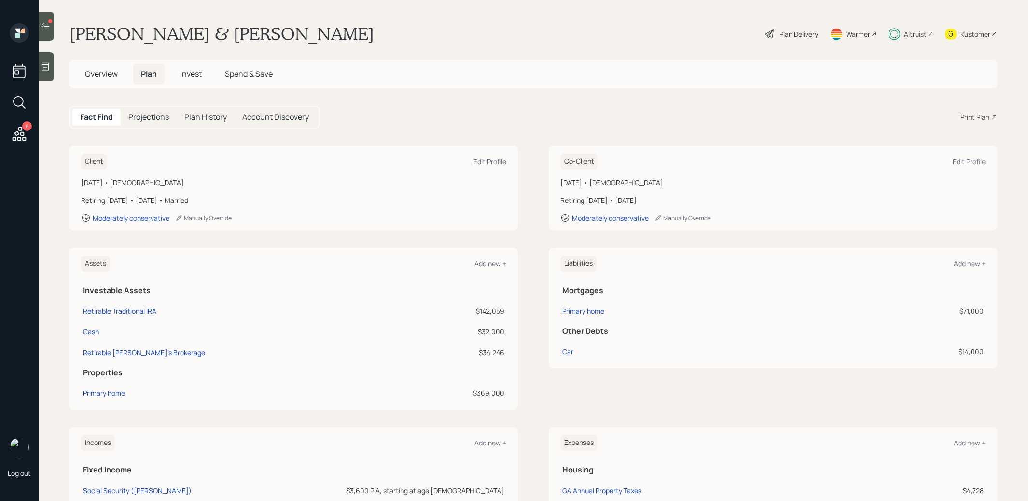
click at [195, 73] on span "Invest" at bounding box center [191, 74] width 22 height 11
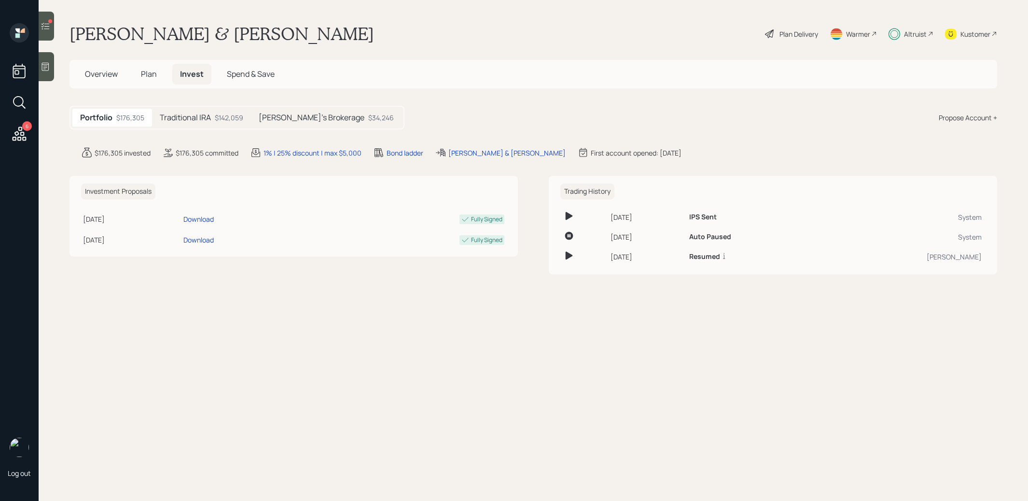
click at [297, 118] on h5 "[PERSON_NAME]'s Brokerage" at bounding box center [312, 117] width 106 height 9
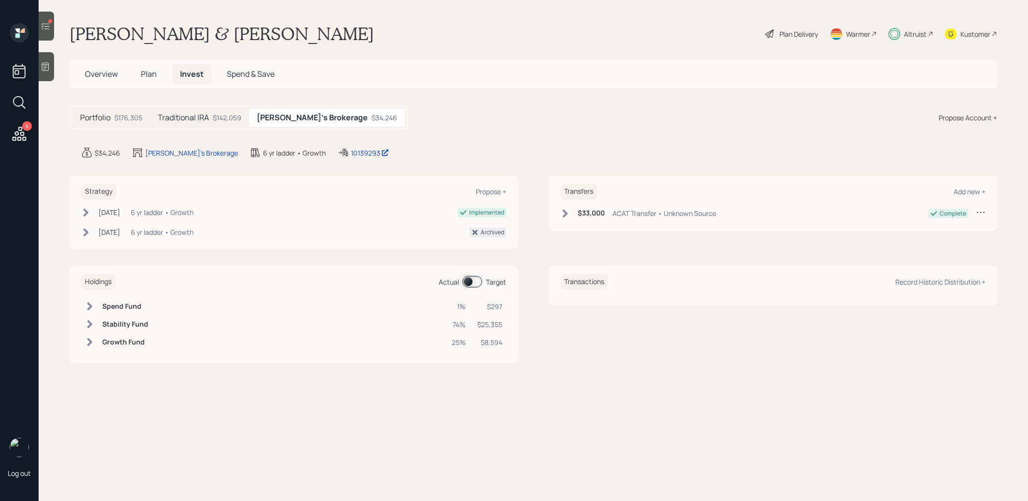
click at [470, 279] on span at bounding box center [472, 282] width 20 height 12
click at [476, 279] on span at bounding box center [472, 282] width 20 height 12
click at [153, 66] on h5 "Plan" at bounding box center [148, 74] width 31 height 21
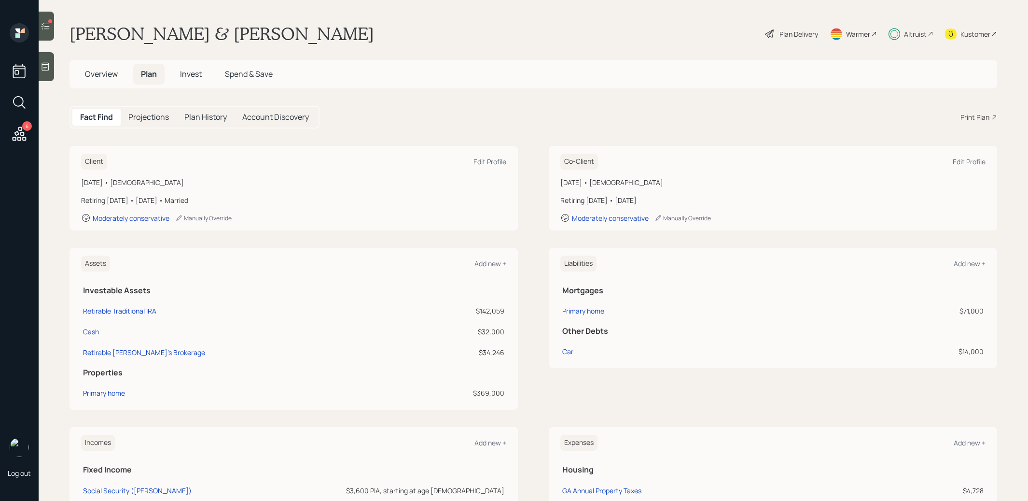
click at [138, 116] on h5 "Projections" at bounding box center [148, 116] width 41 height 9
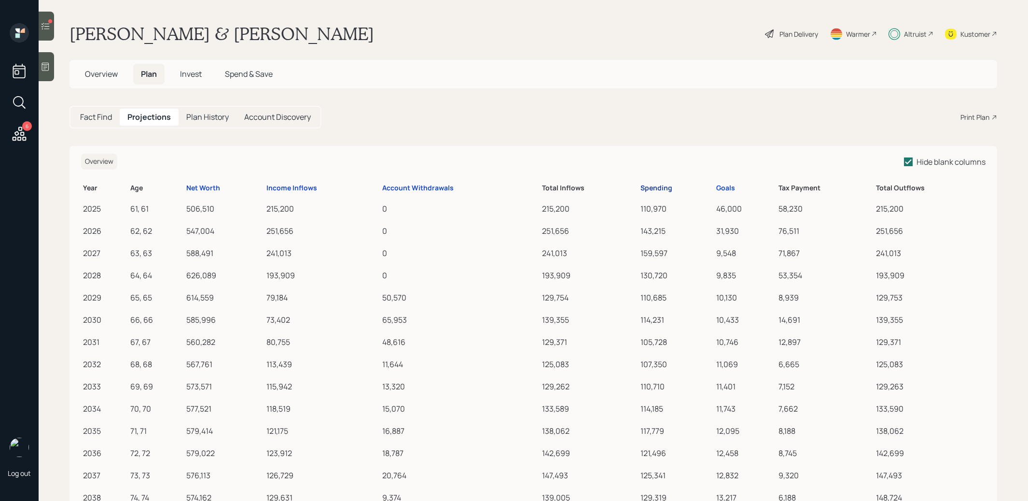
click at [660, 184] on div "Spending" at bounding box center [657, 188] width 32 height 8
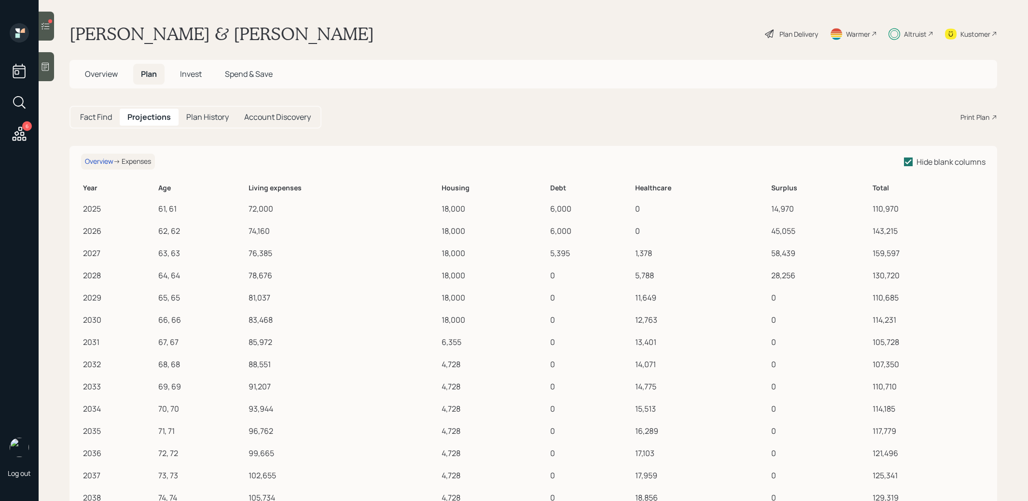
click at [91, 74] on span "Overview" at bounding box center [101, 74] width 33 height 11
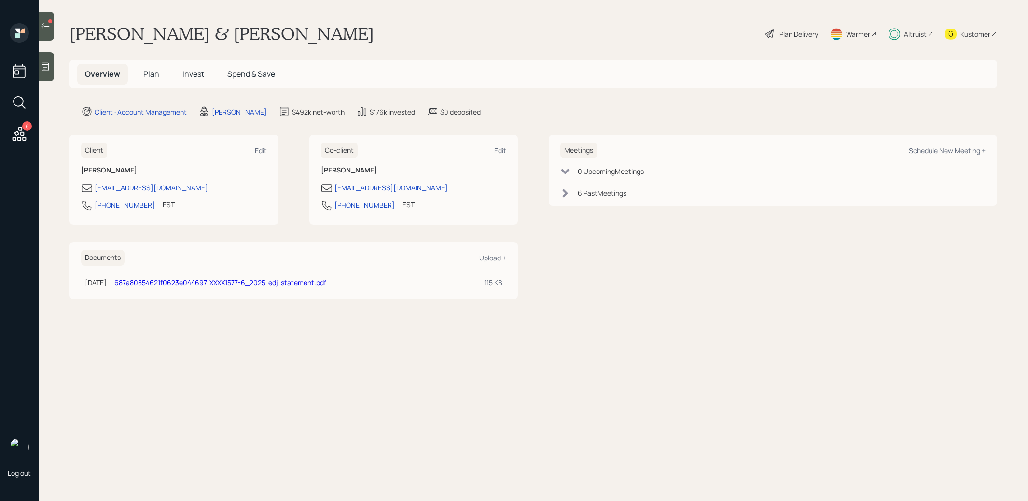
click at [193, 72] on span "Invest" at bounding box center [193, 74] width 22 height 11
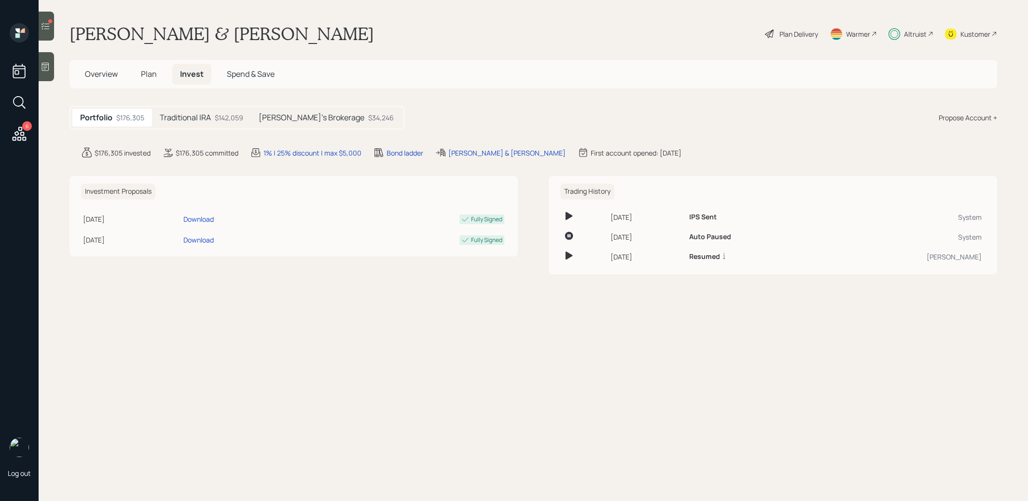
click at [153, 70] on span "Plan" at bounding box center [149, 74] width 16 height 11
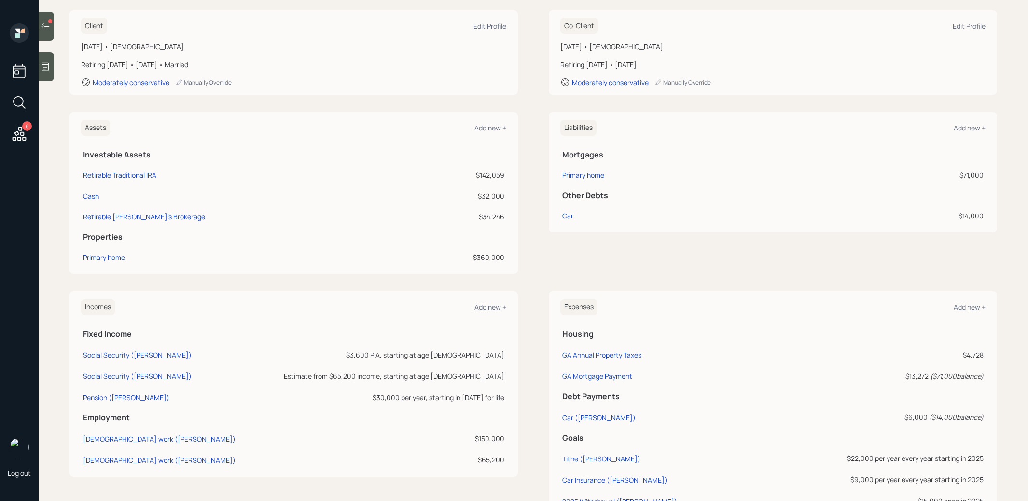
scroll to position [294, 0]
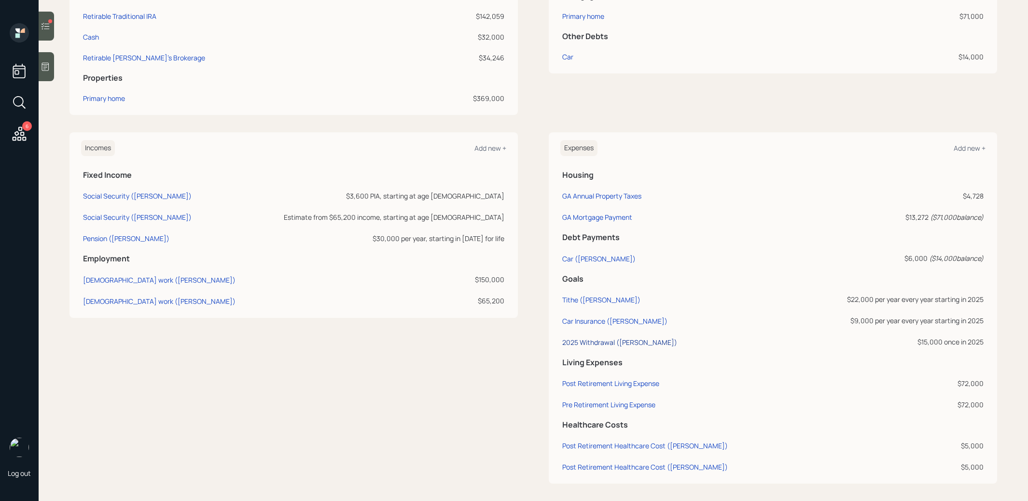
click at [596, 337] on div "2025 Withdrawal (Daniel)" at bounding box center [619, 341] width 115 height 9
select select "0"
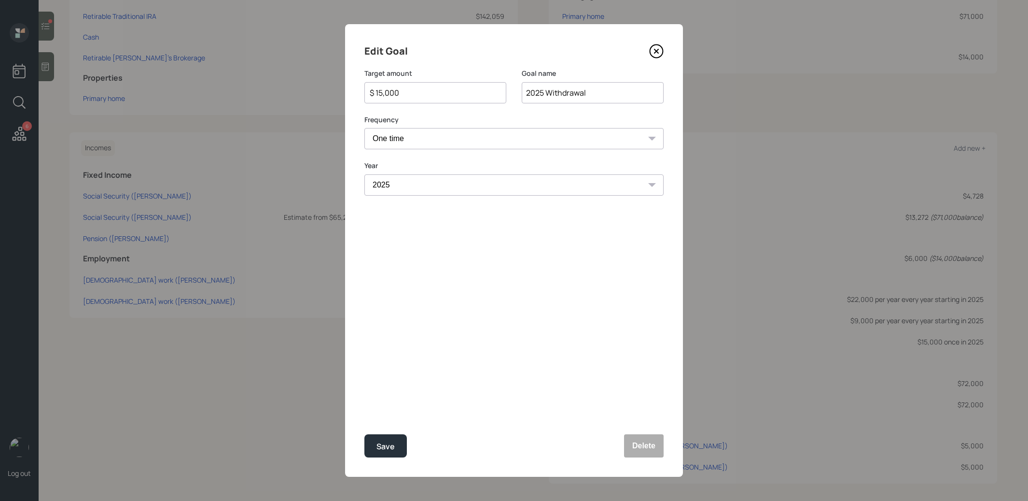
click at [428, 86] on div "$ 15,000" at bounding box center [435, 92] width 142 height 21
click at [428, 87] on input "$ 15,000" at bounding box center [431, 93] width 125 height 12
click at [419, 92] on input "$ 15,000" at bounding box center [431, 93] width 125 height 12
click at [387, 444] on div "Save" at bounding box center [385, 446] width 18 height 13
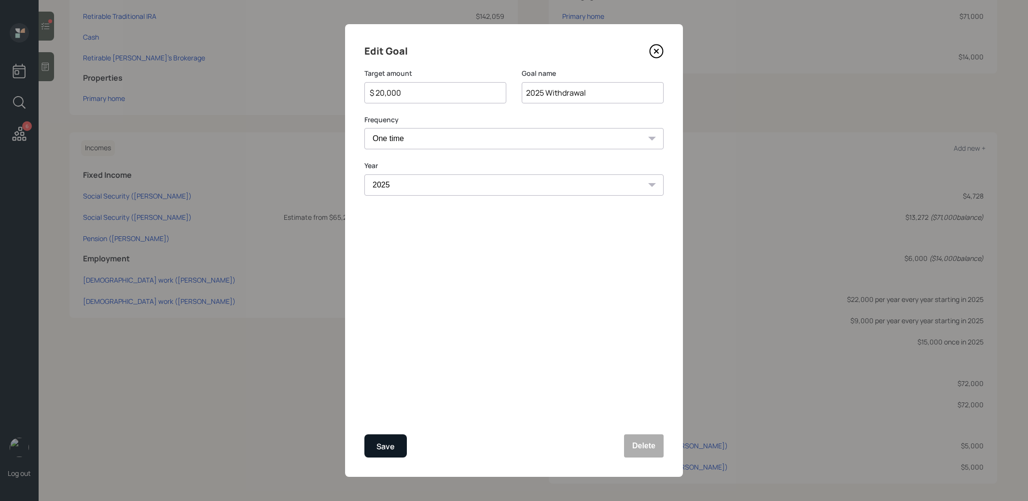
type input "$ 15,000"
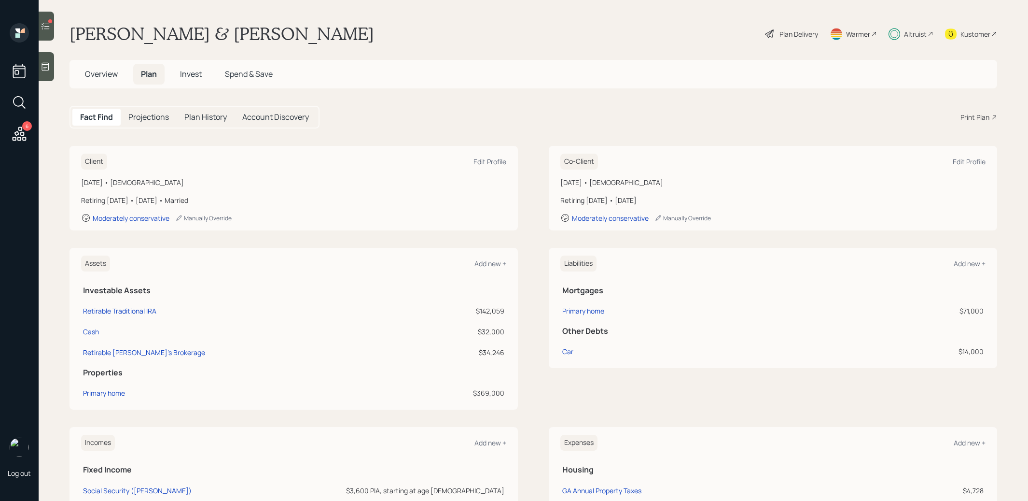
click at [195, 77] on span "Invest" at bounding box center [191, 74] width 22 height 11
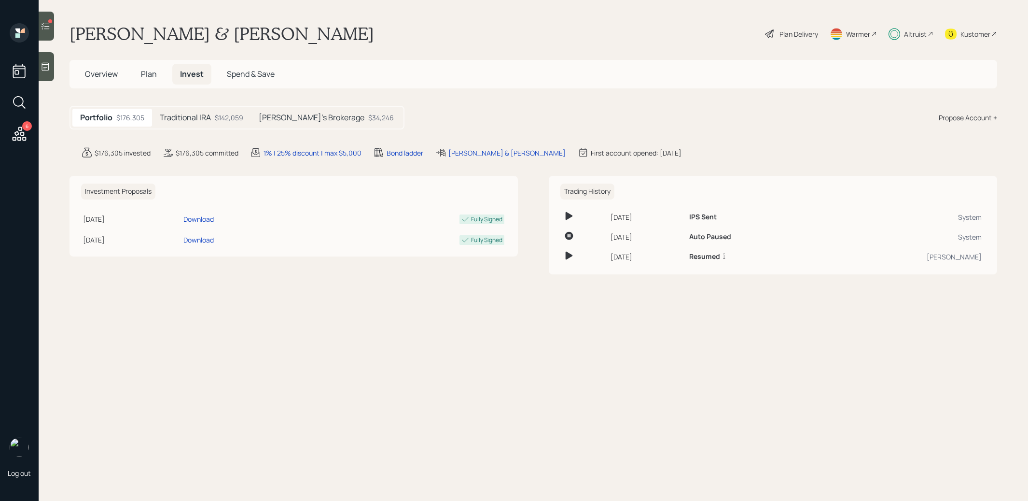
click at [304, 115] on h5 "Lisa's Brokerage" at bounding box center [312, 117] width 106 height 9
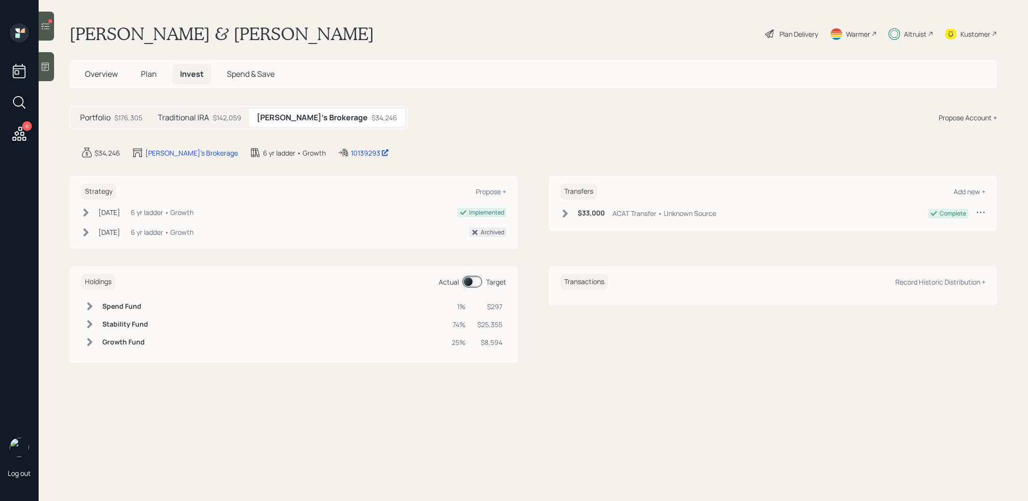
click at [466, 278] on span at bounding box center [472, 282] width 20 height 12
click at [473, 276] on span at bounding box center [472, 282] width 20 height 12
click at [467, 279] on span at bounding box center [472, 282] width 20 height 12
click at [476, 279] on span at bounding box center [472, 282] width 20 height 12
click at [151, 73] on span "Plan" at bounding box center [149, 74] width 16 height 11
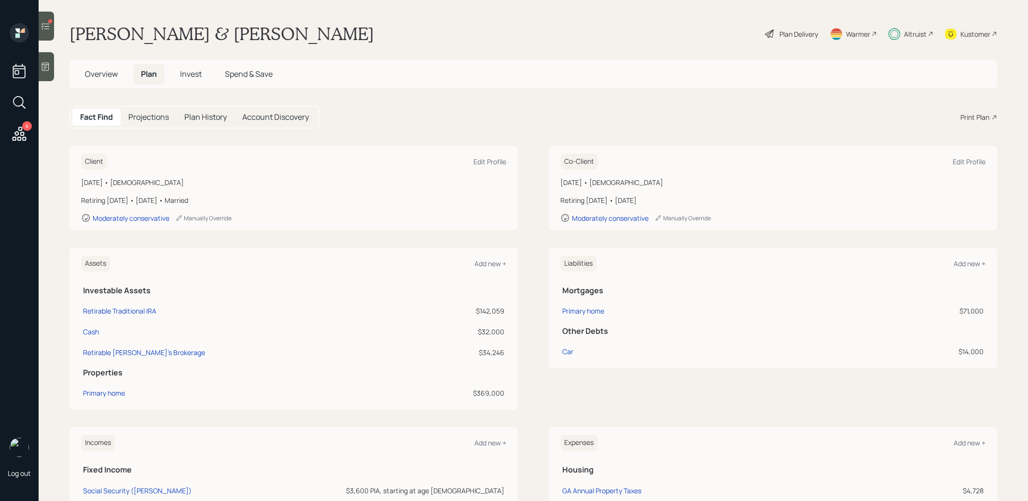
click at [194, 72] on span "Invest" at bounding box center [191, 74] width 22 height 11
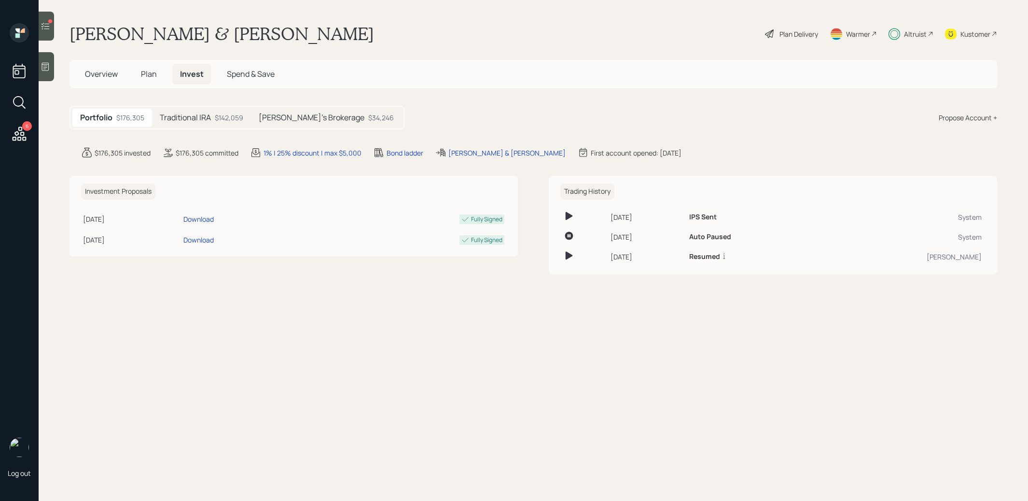
click at [151, 79] on span "Plan" at bounding box center [149, 74] width 16 height 11
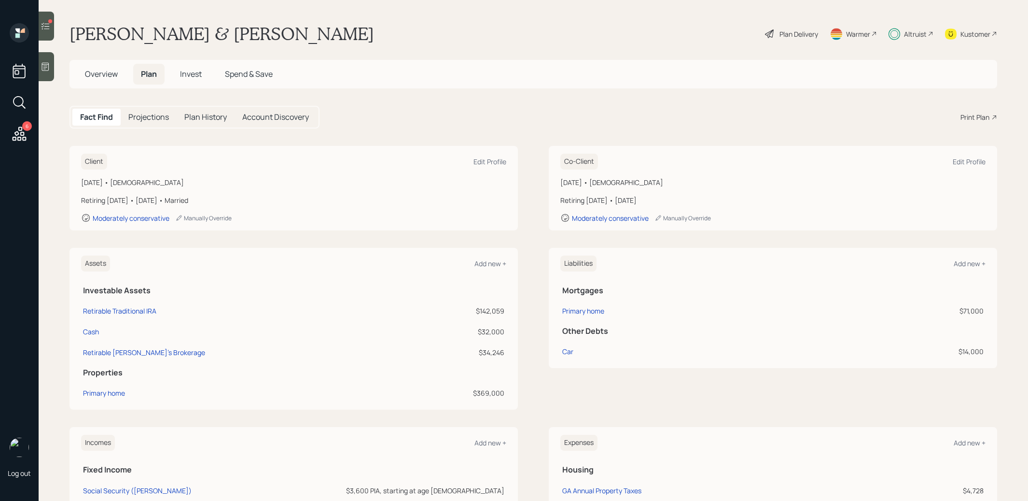
click at [147, 117] on h5 "Projections" at bounding box center [148, 116] width 41 height 9
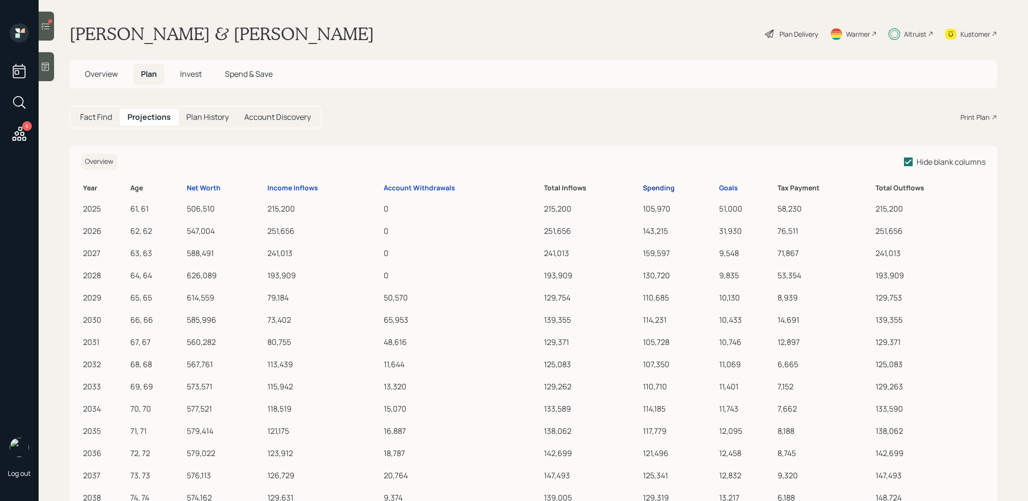
click at [662, 186] on div "Spending" at bounding box center [659, 188] width 32 height 8
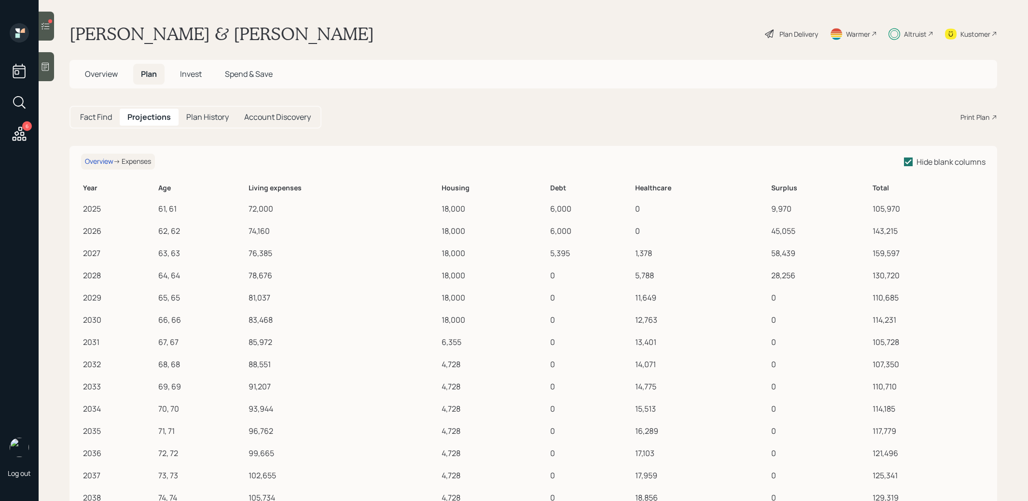
click at [188, 75] on span "Invest" at bounding box center [191, 74] width 22 height 11
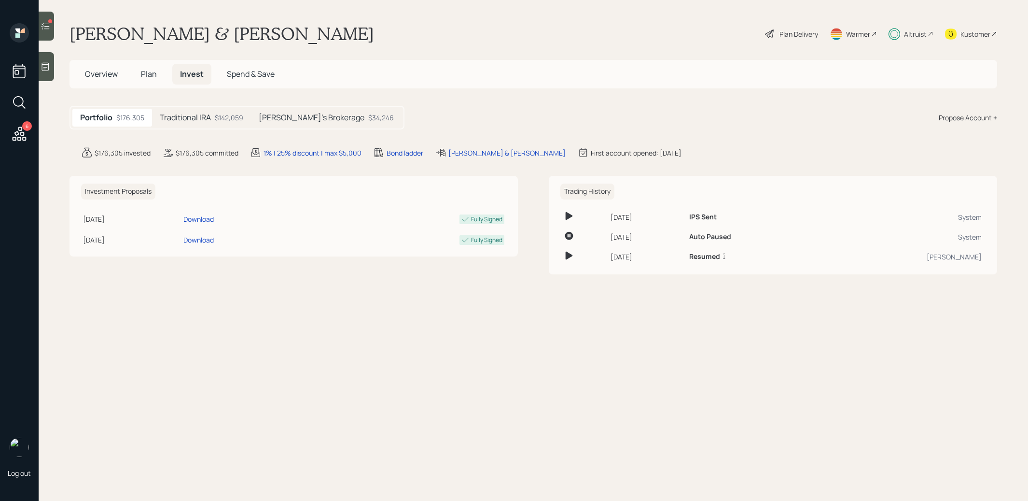
click at [306, 114] on h5 "Lisa's Brokerage" at bounding box center [312, 117] width 106 height 9
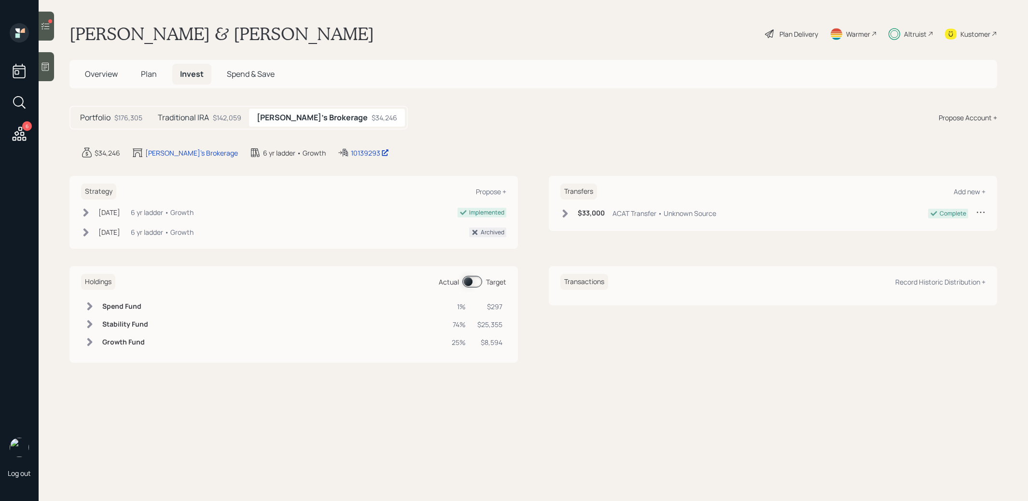
click at [149, 77] on span "Plan" at bounding box center [149, 74] width 16 height 11
